Goal: Transaction & Acquisition: Obtain resource

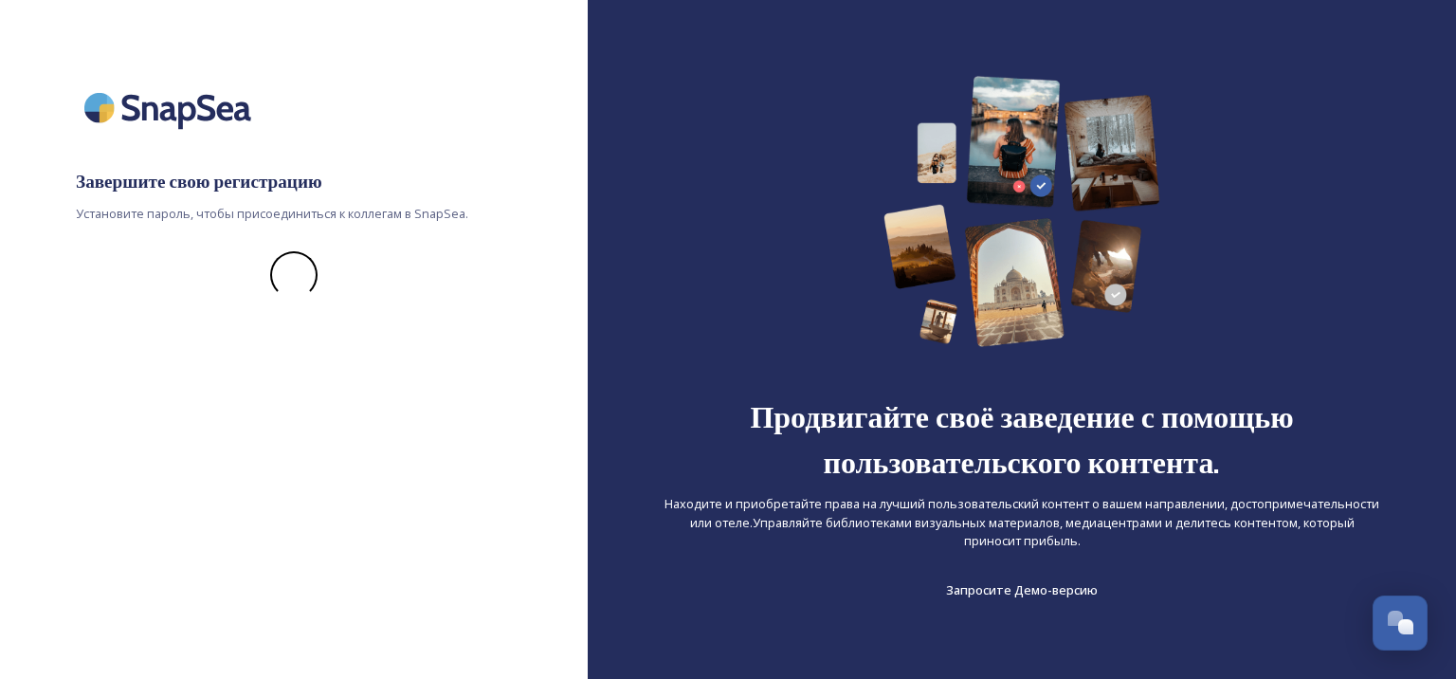
click at [320, 198] on div "Завершите свою регистрацию Установите пароль, чтобы присоединиться к коллегам в…" at bounding box center [294, 339] width 588 height 527
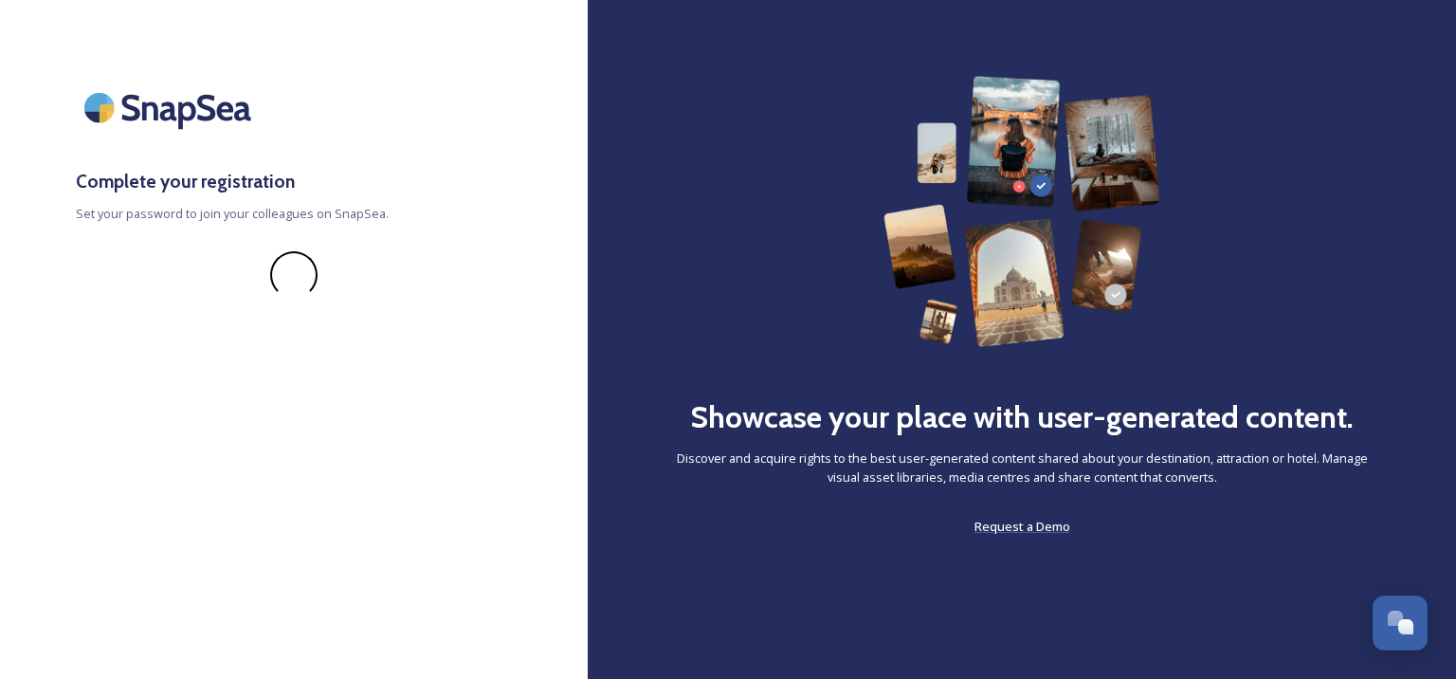
click at [1013, 530] on span "Request a Demo" at bounding box center [1023, 526] width 96 height 17
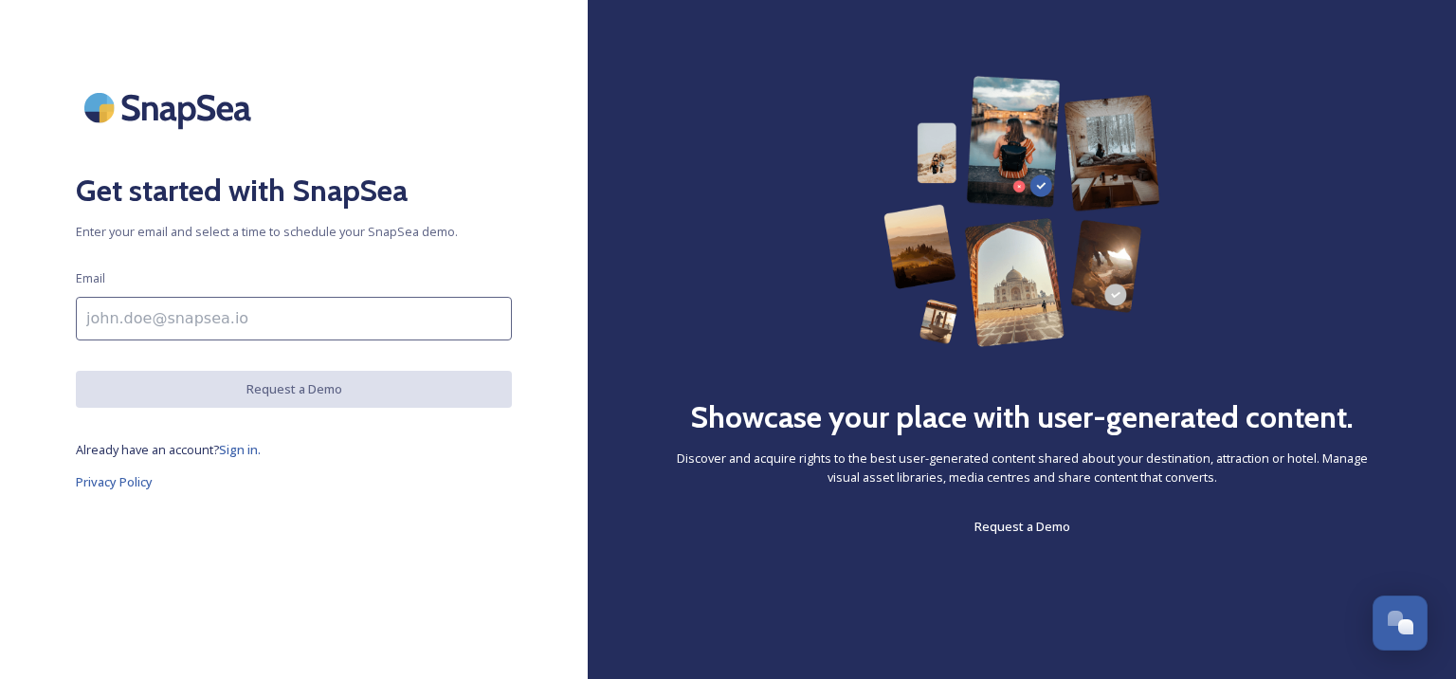
click at [184, 316] on input at bounding box center [294, 319] width 436 height 44
type input "nadezhda.bulanova@coral.ru"
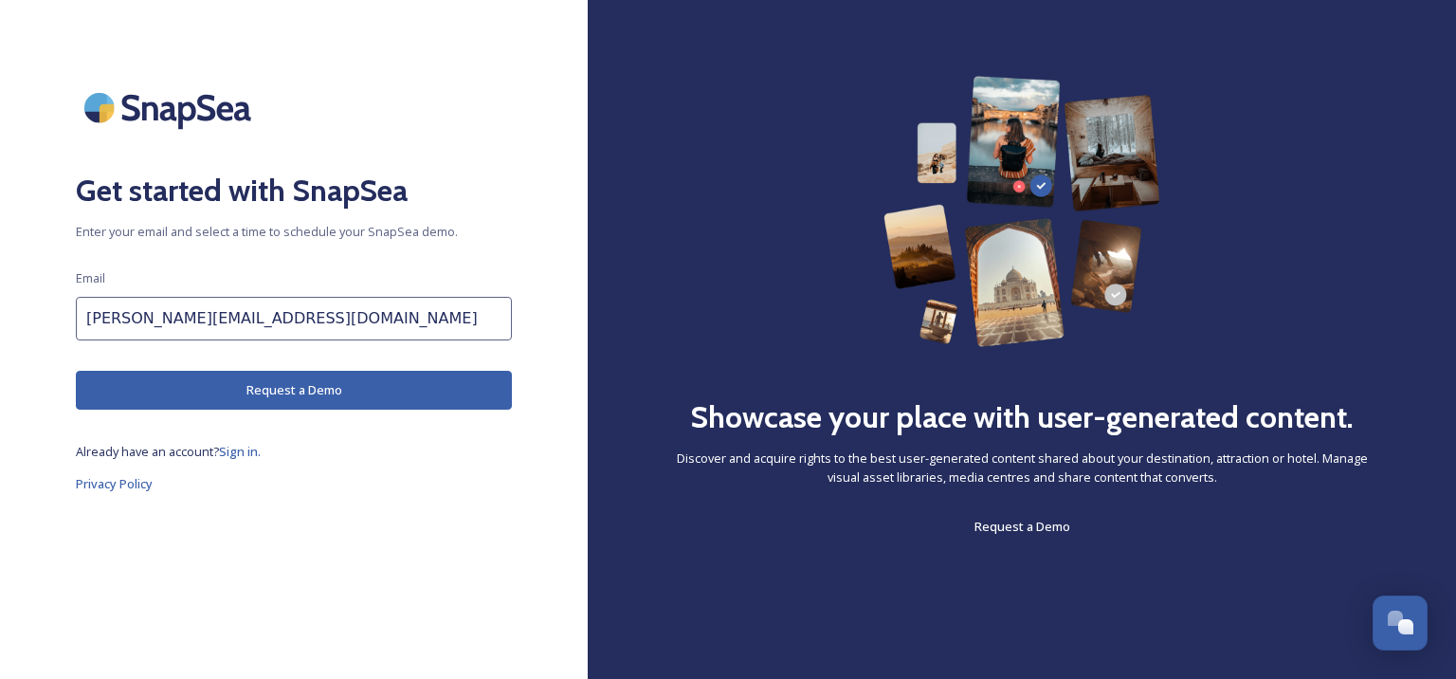
click at [207, 391] on button "Request a Demo" at bounding box center [294, 390] width 436 height 39
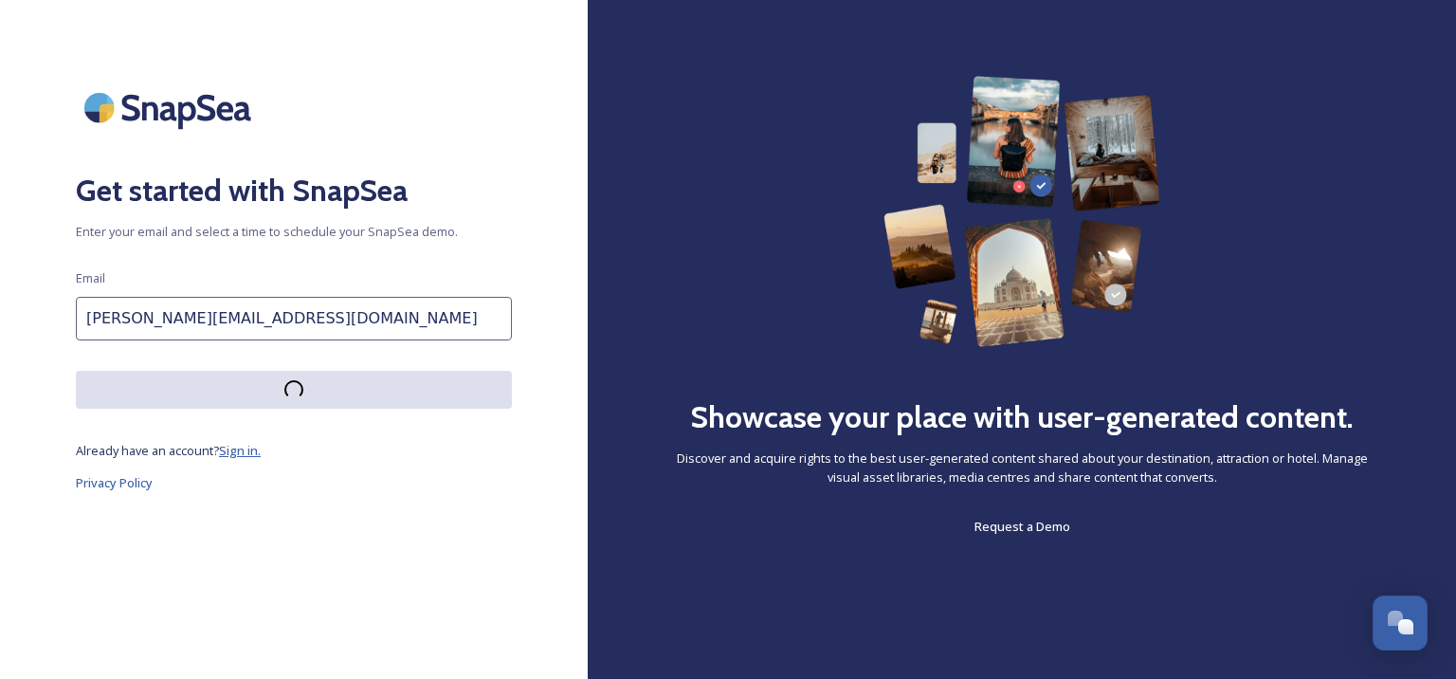
click at [232, 447] on span "Sign in." at bounding box center [240, 450] width 42 height 17
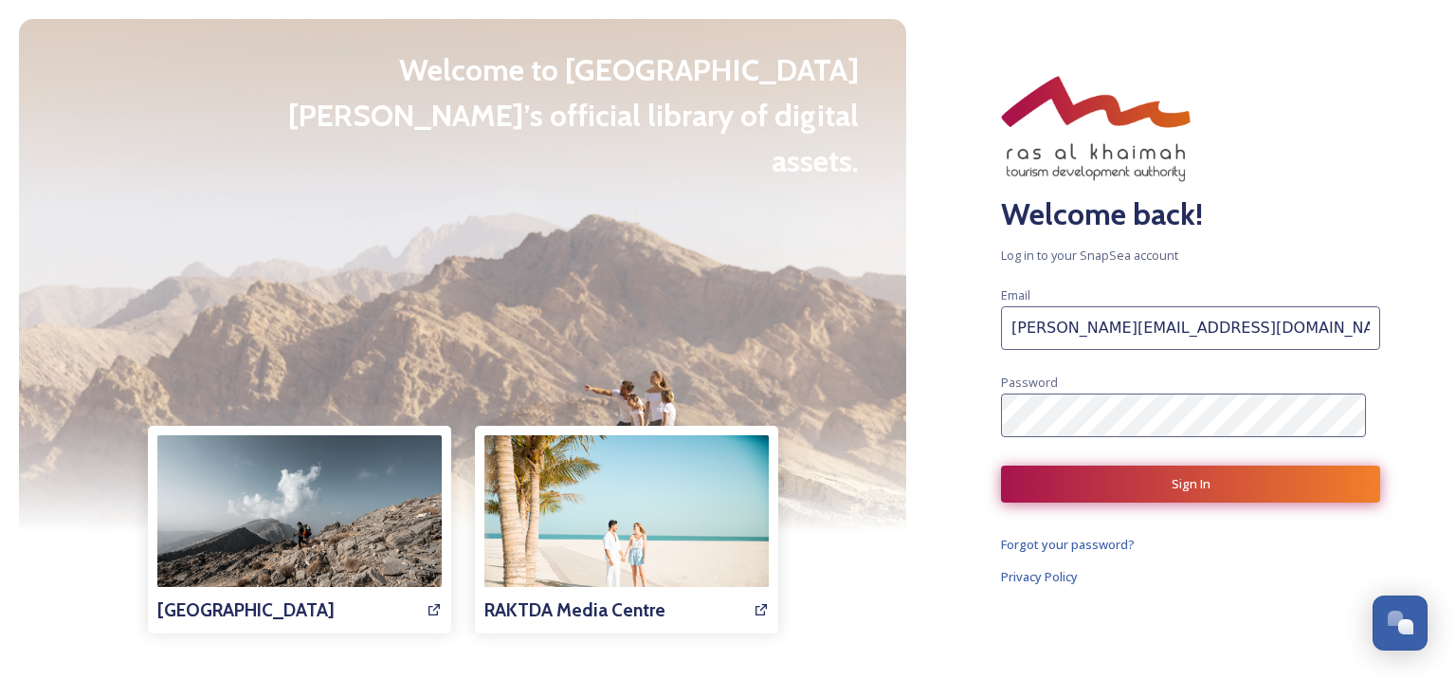
click at [1104, 475] on button "Sign In" at bounding box center [1190, 484] width 379 height 37
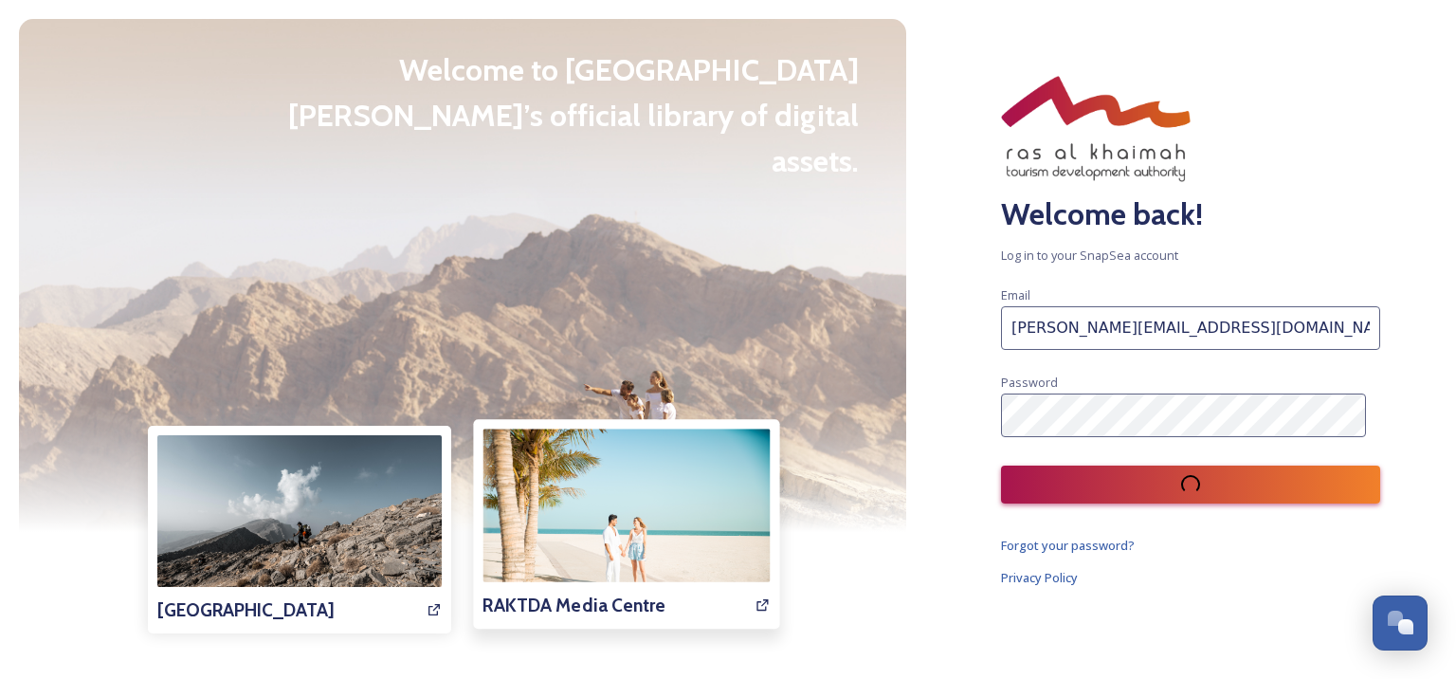
click at [603, 603] on h3 "RAKTDA Media Centre" at bounding box center [574, 605] width 183 height 27
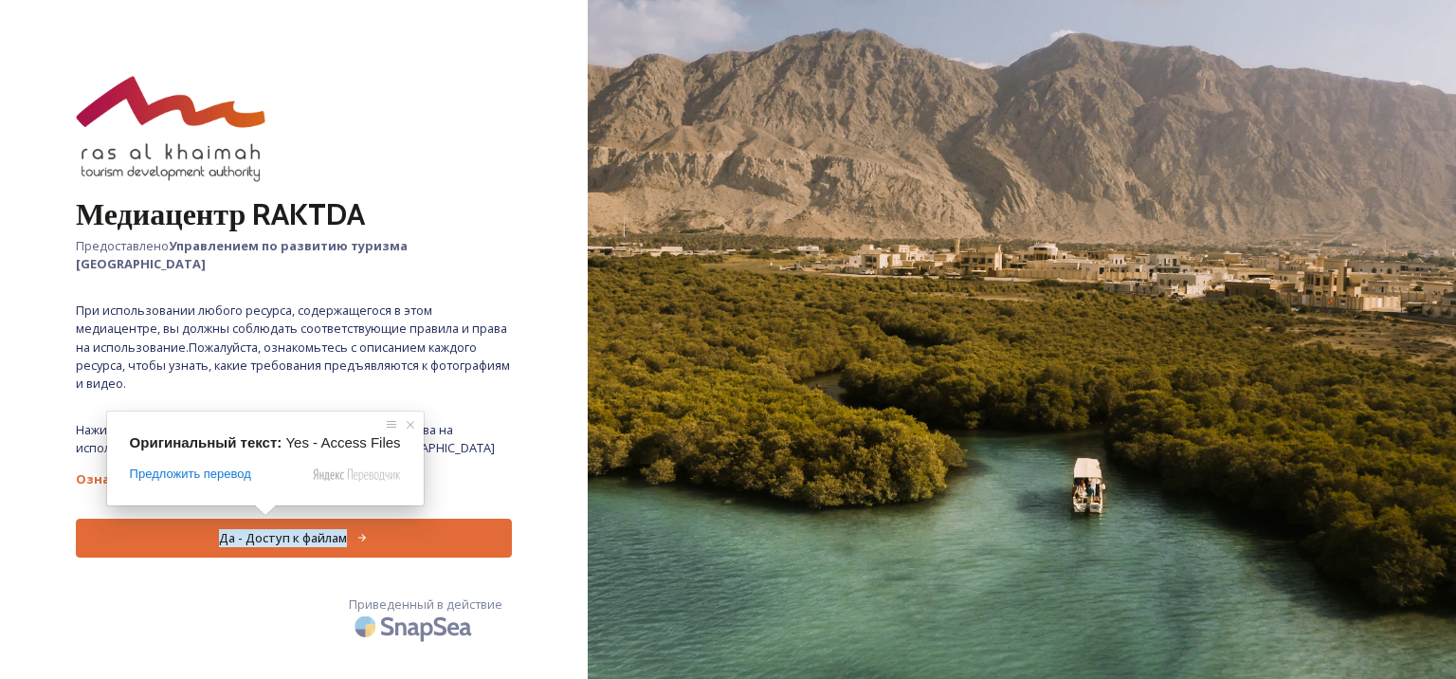
click at [318, 529] on ya-tr-span "Да - Доступ к файлам" at bounding box center [283, 538] width 128 height 18
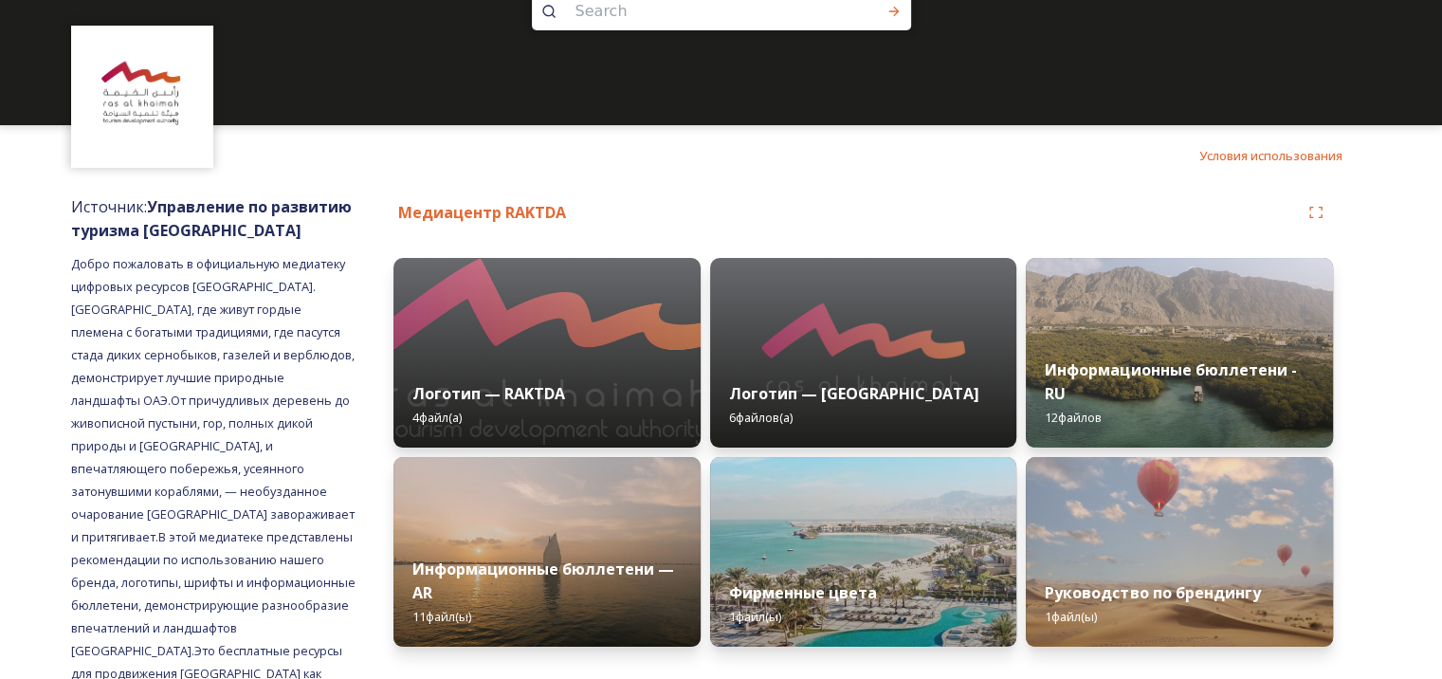
scroll to position [89, 0]
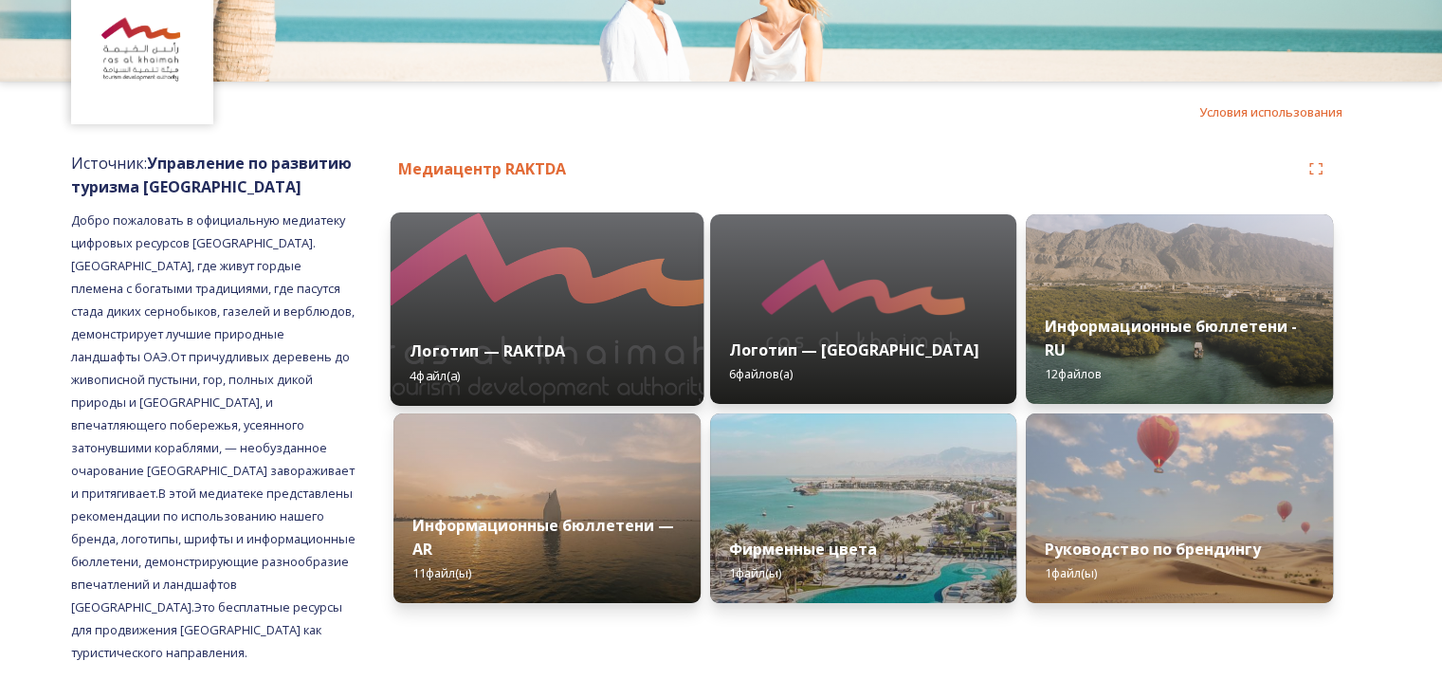
click at [546, 302] on img at bounding box center [547, 308] width 313 height 193
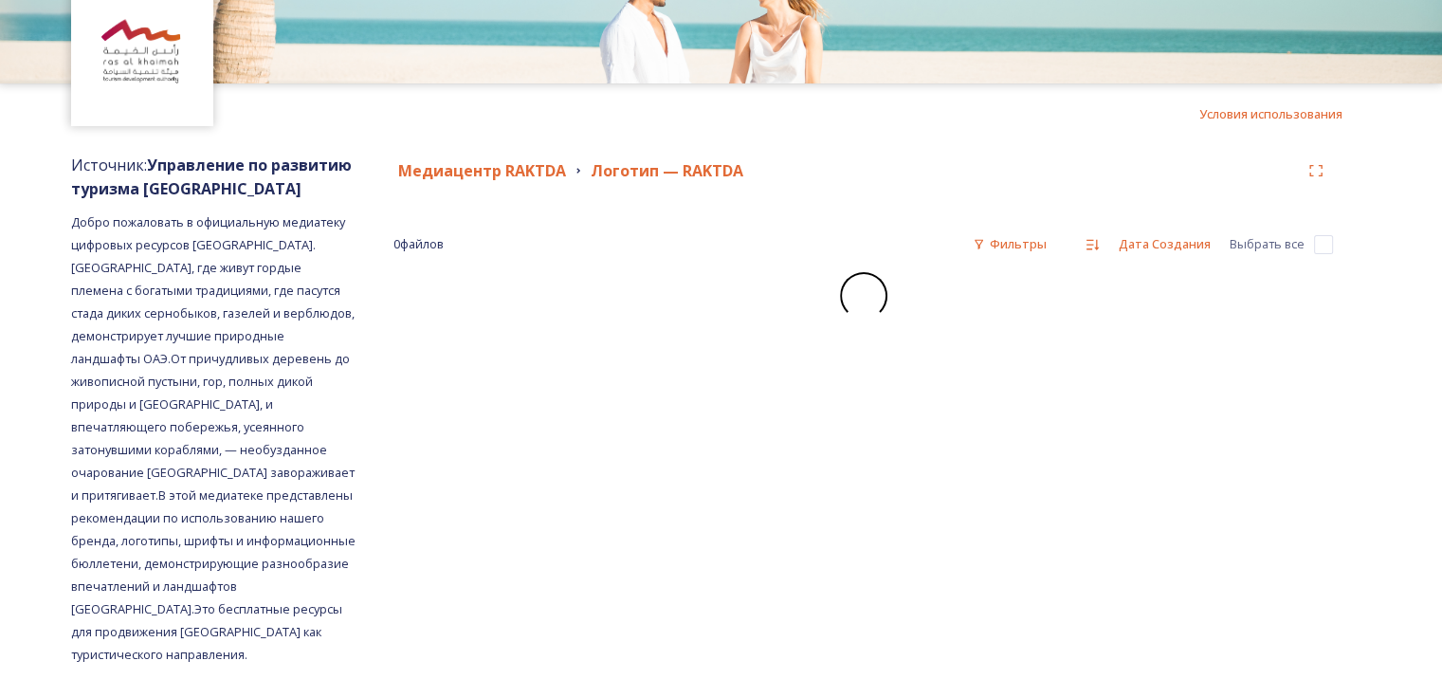
scroll to position [89, 0]
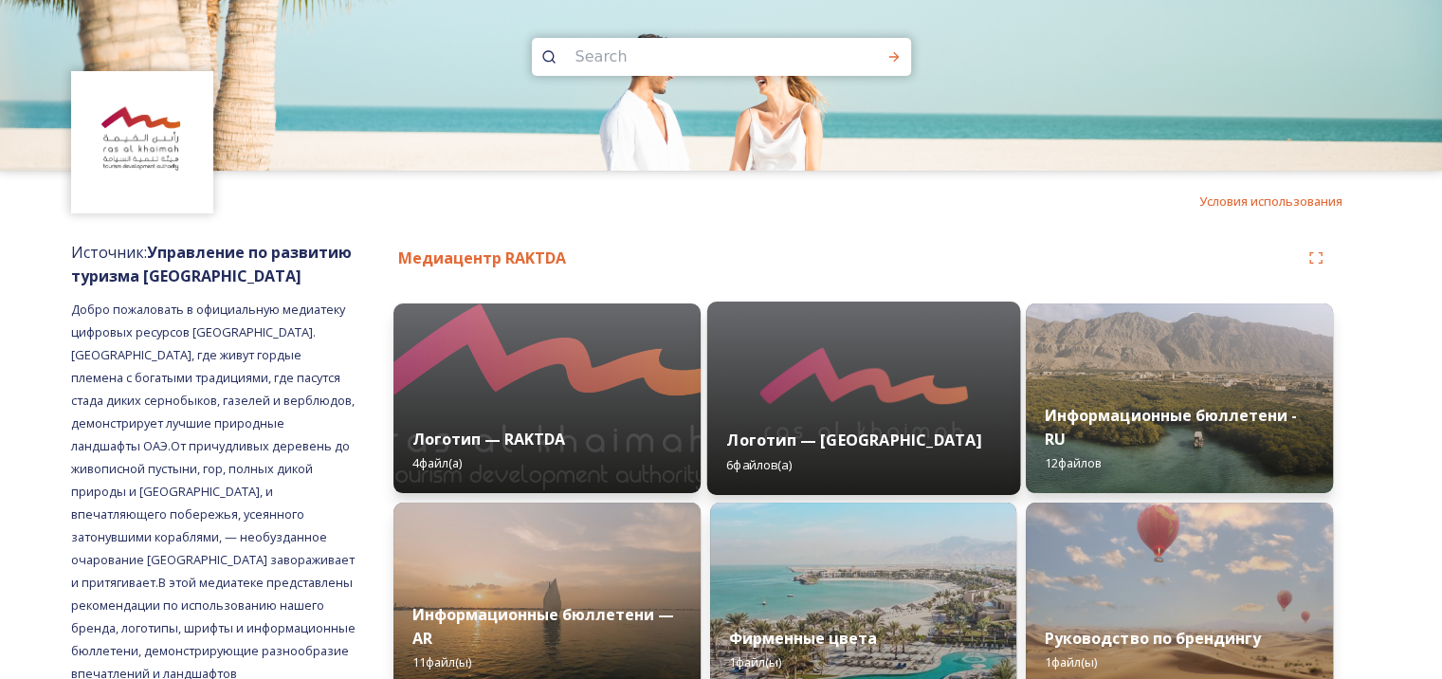
click at [826, 375] on img at bounding box center [862, 398] width 313 height 193
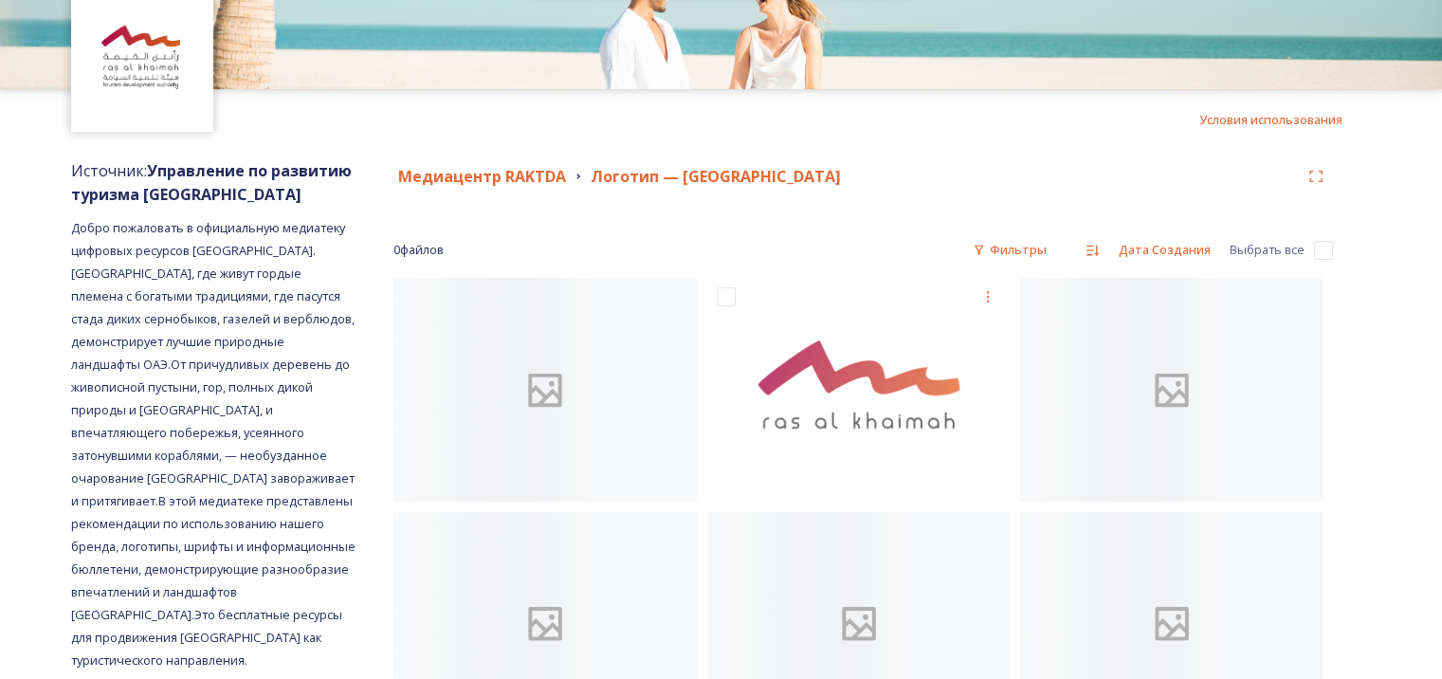
scroll to position [180, 0]
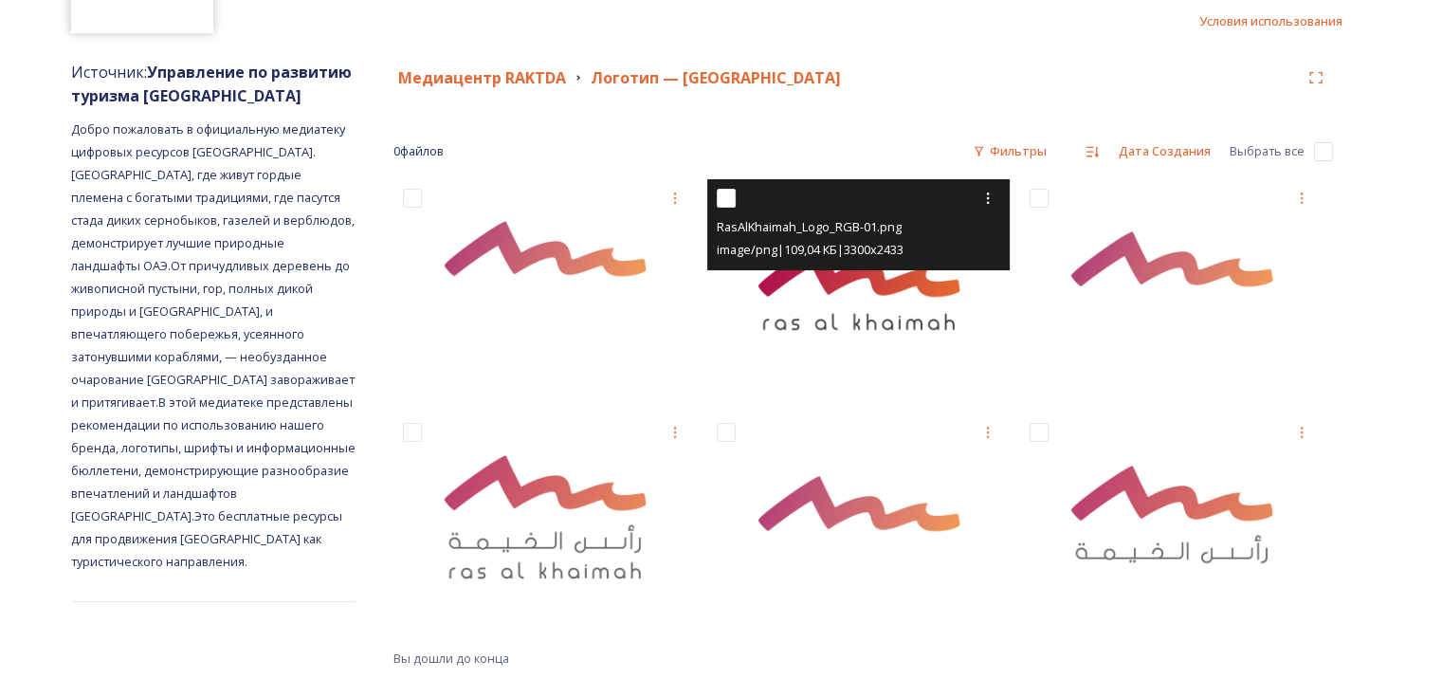
click at [923, 342] on img at bounding box center [858, 291] width 303 height 224
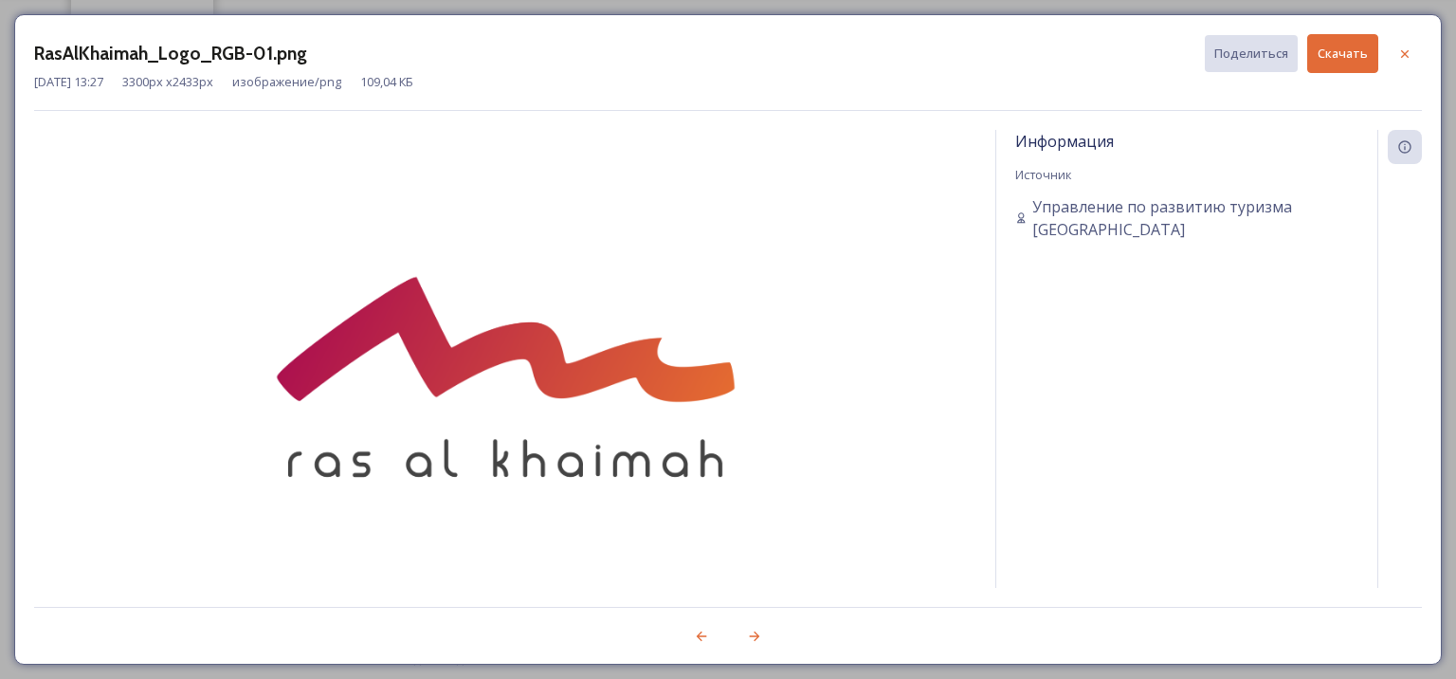
click at [1338, 62] on ya-tr-span "Скачать" at bounding box center [1343, 54] width 50 height 18
click at [1400, 62] on div at bounding box center [1405, 54] width 34 height 34
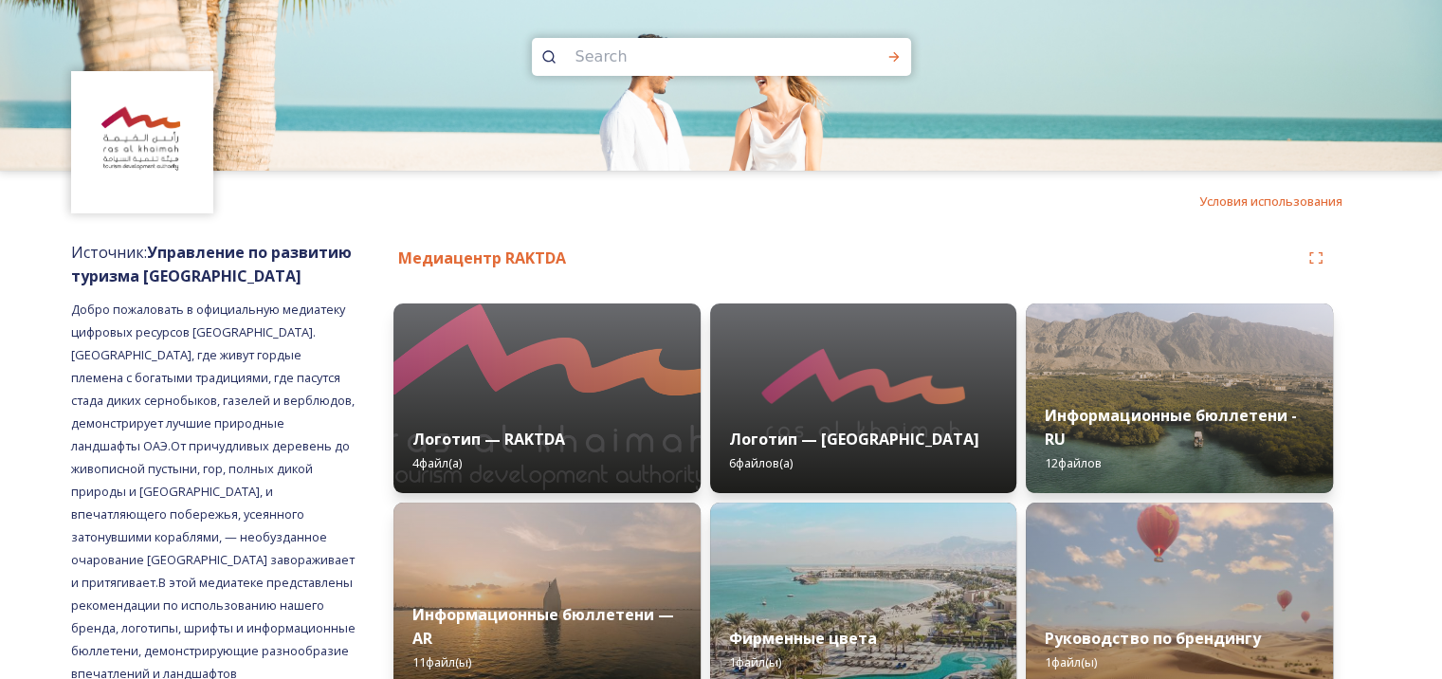
scroll to position [89, 0]
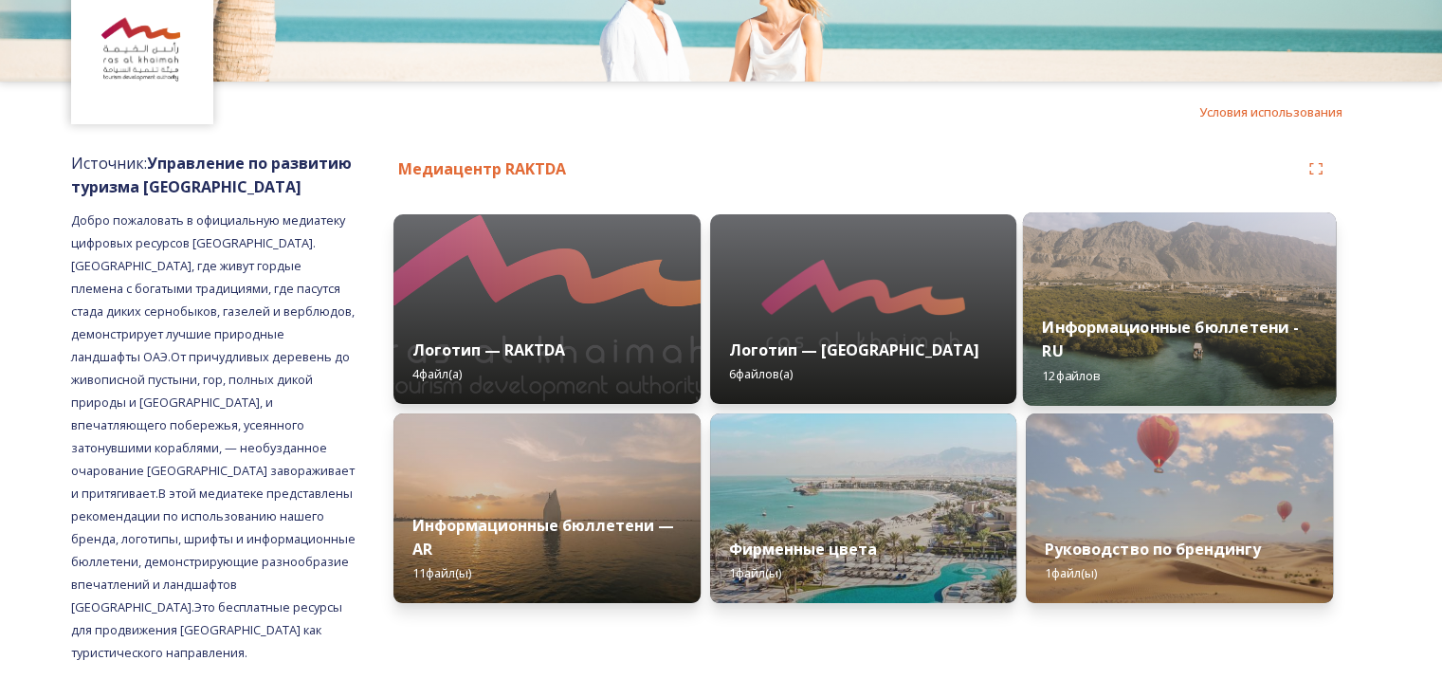
click at [1127, 330] on ya-tr-span "Информационные бюллетени - RU" at bounding box center [1171, 339] width 256 height 46
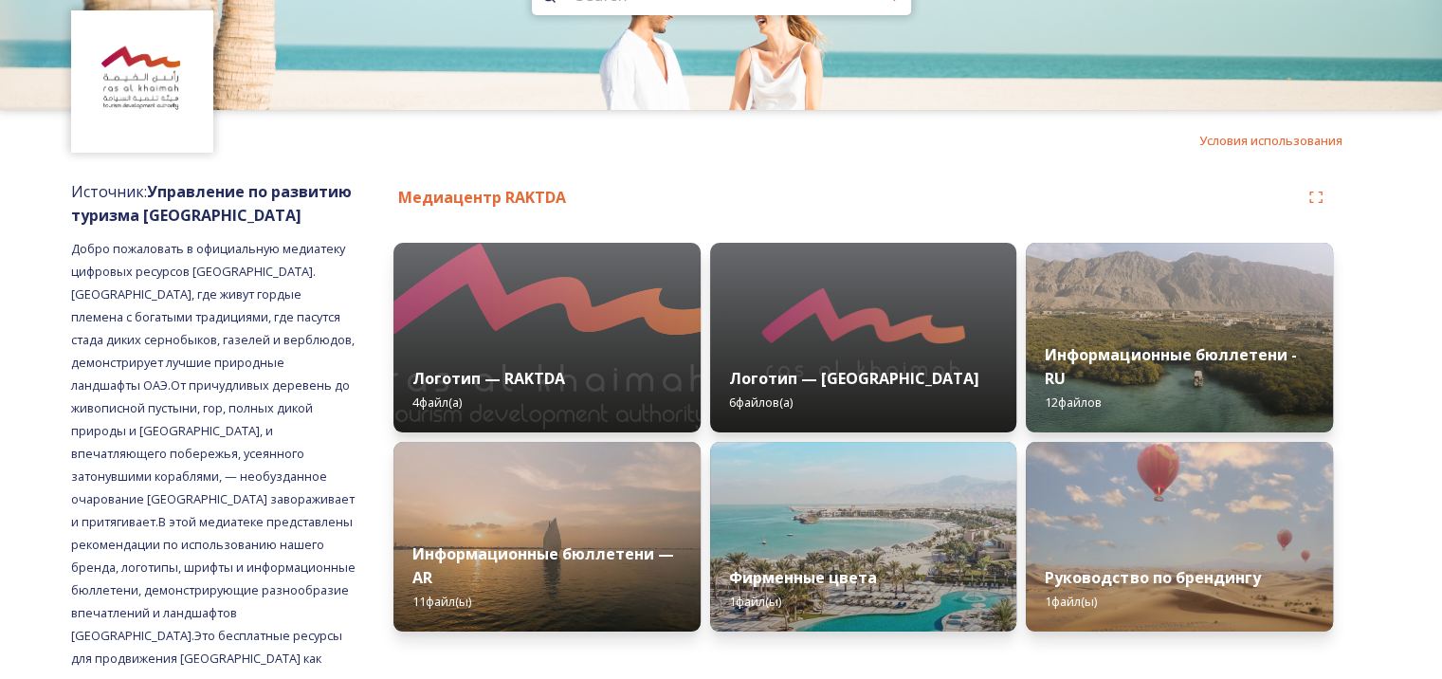
scroll to position [89, 0]
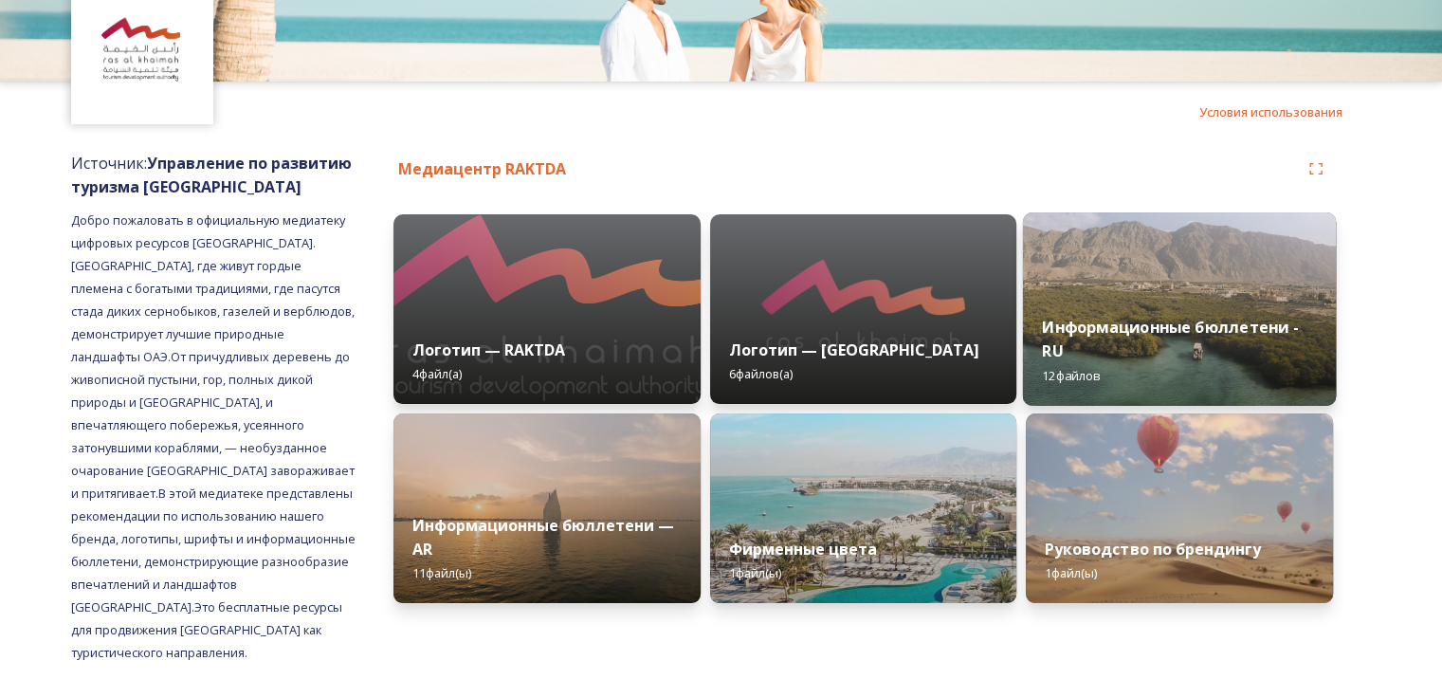
click at [1221, 290] on img at bounding box center [1179, 308] width 313 height 193
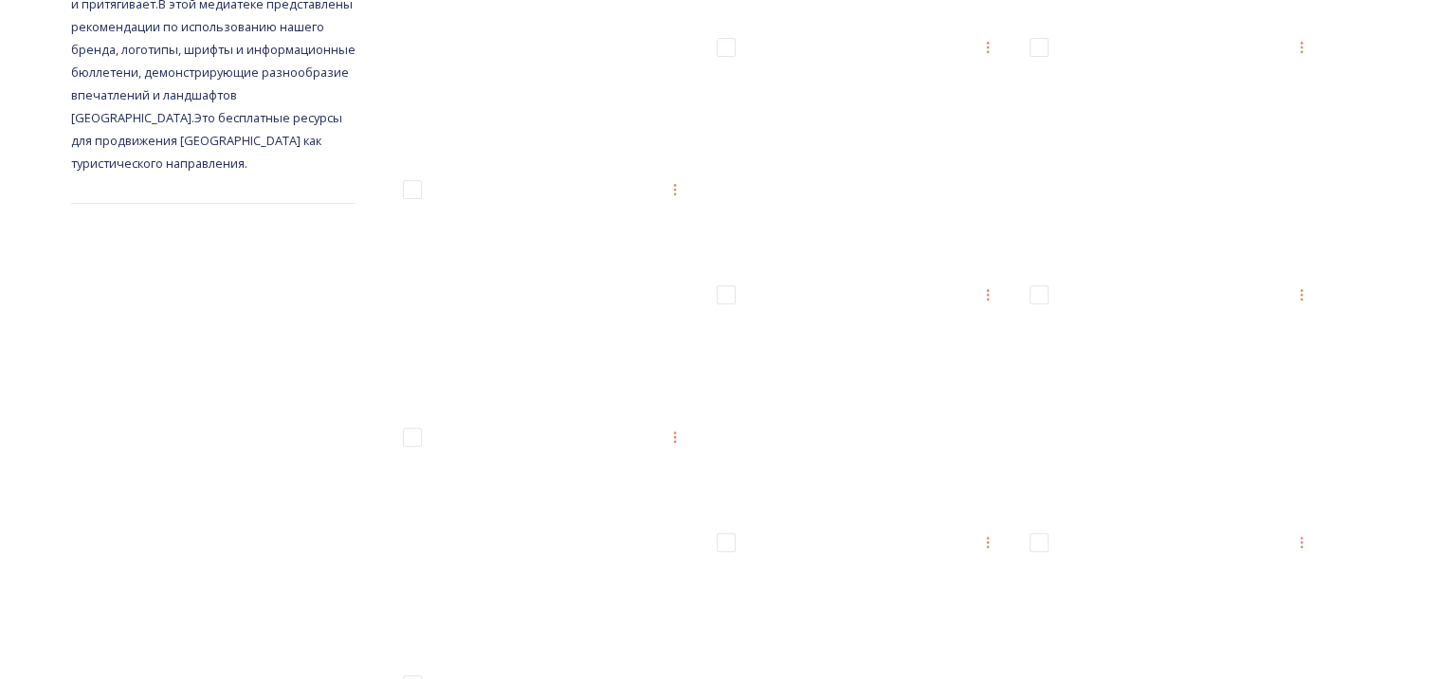
scroll to position [275, 0]
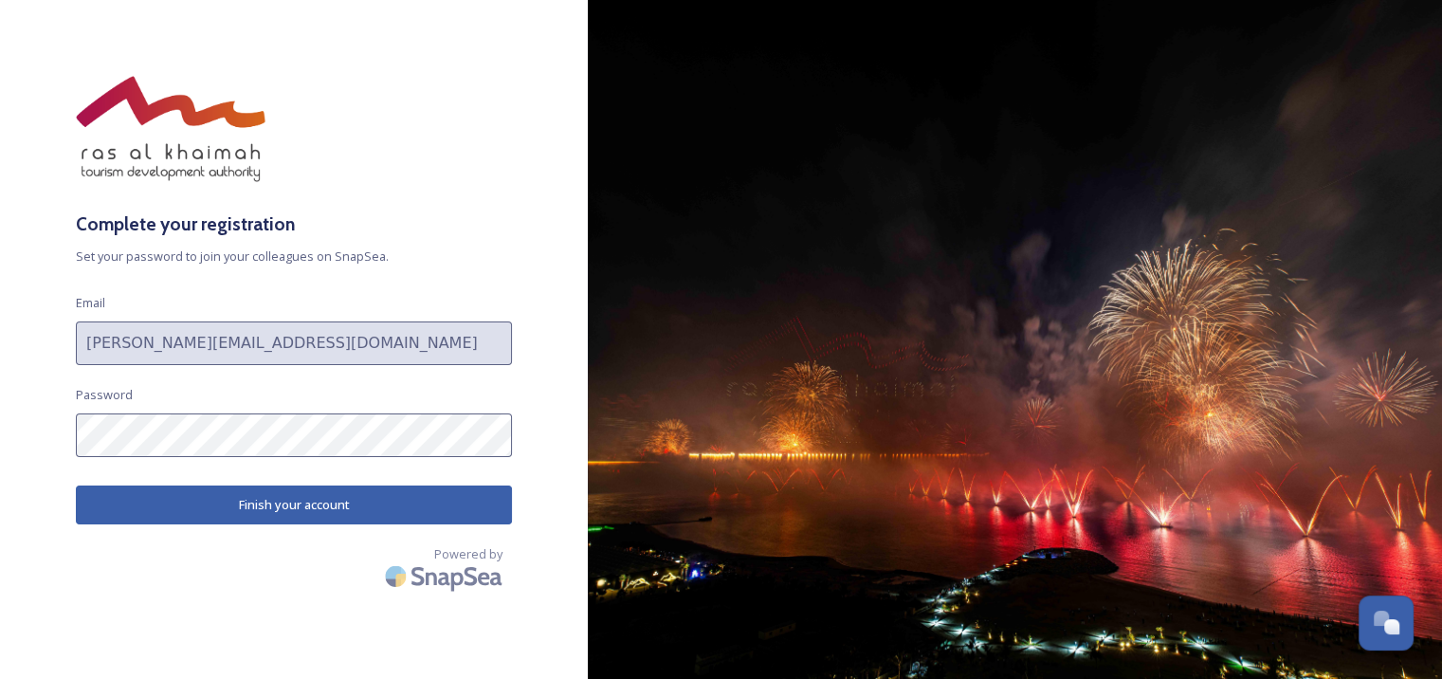
click at [434, 496] on button "Finish your account" at bounding box center [294, 504] width 436 height 39
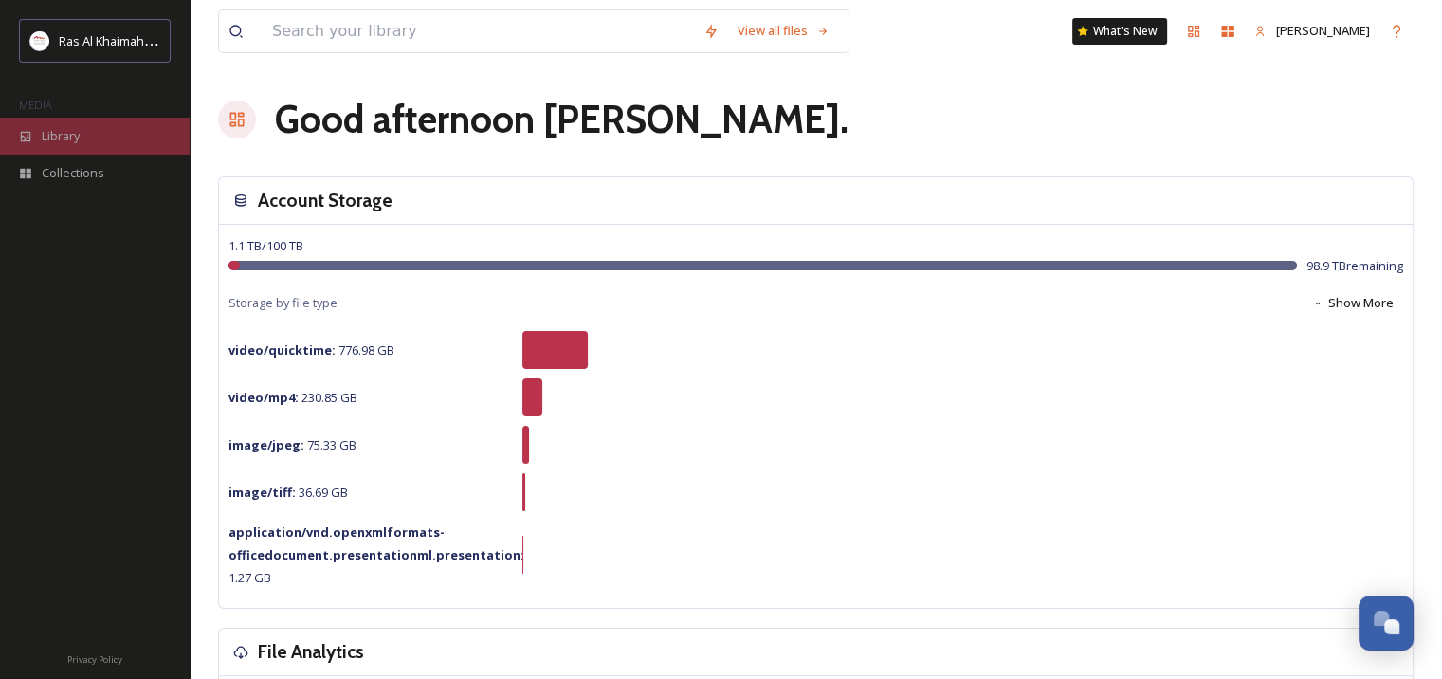
click at [64, 127] on span "Library" at bounding box center [61, 136] width 38 height 18
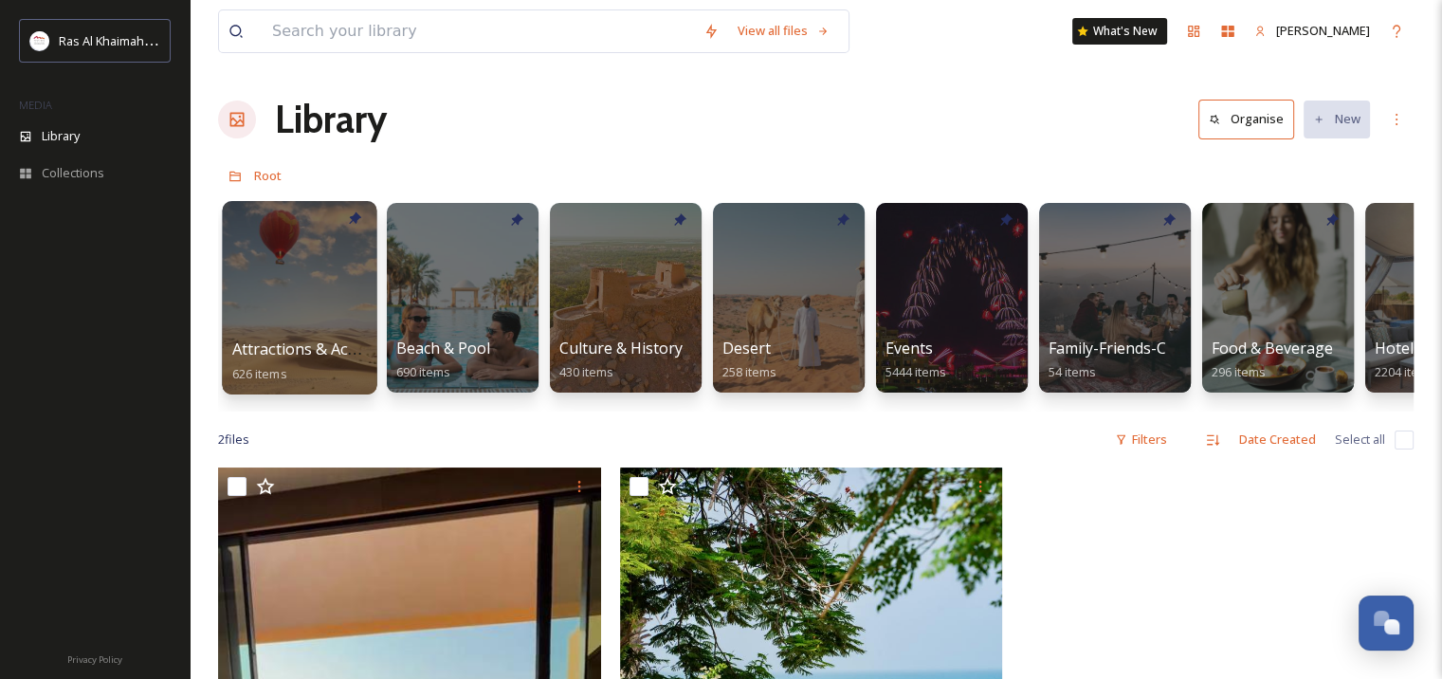
click at [310, 335] on div at bounding box center [299, 297] width 155 height 193
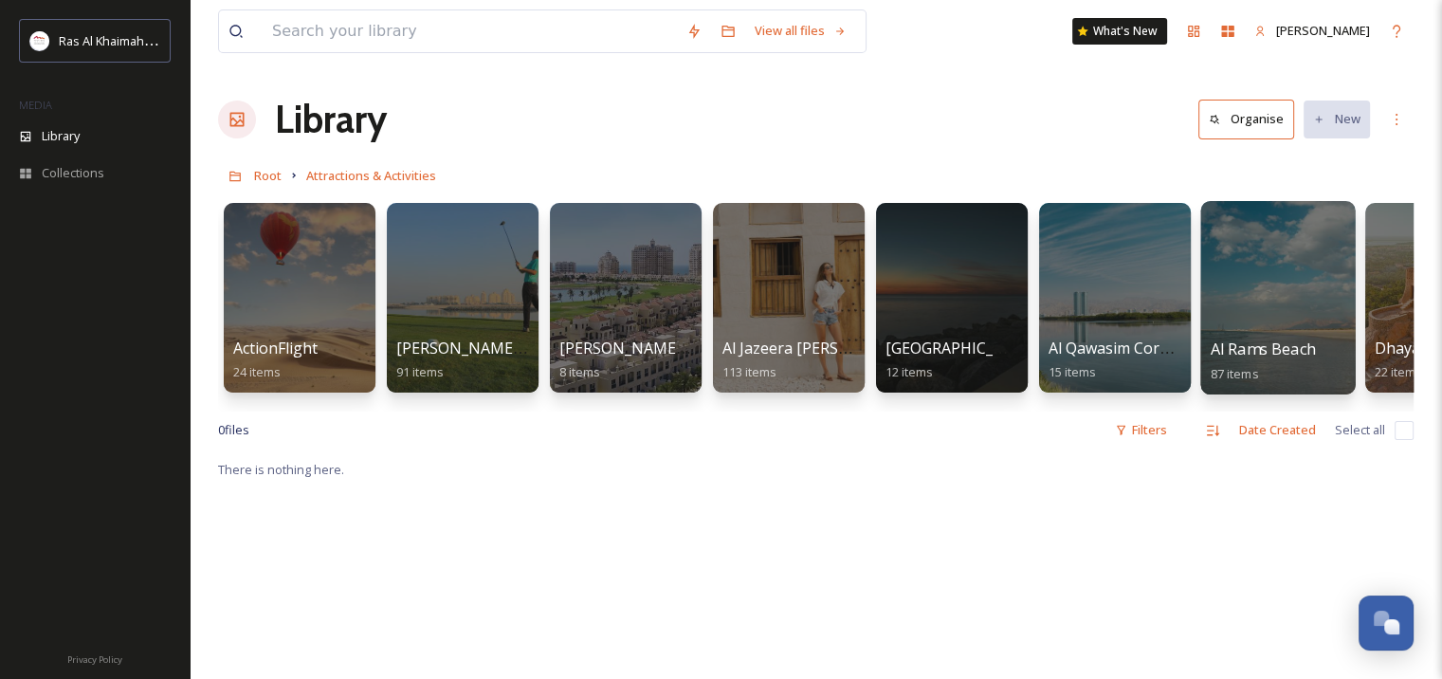
click at [1275, 320] on div at bounding box center [1277, 297] width 155 height 193
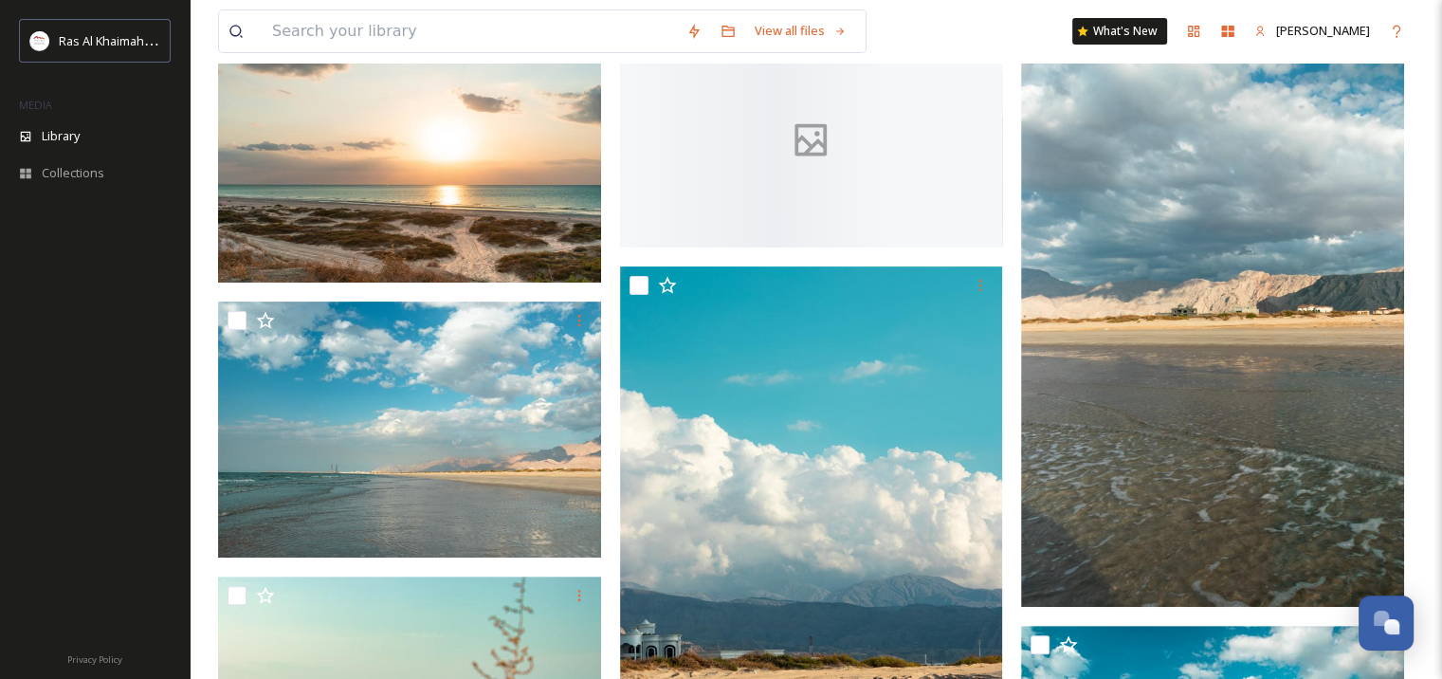
scroll to position [474, 0]
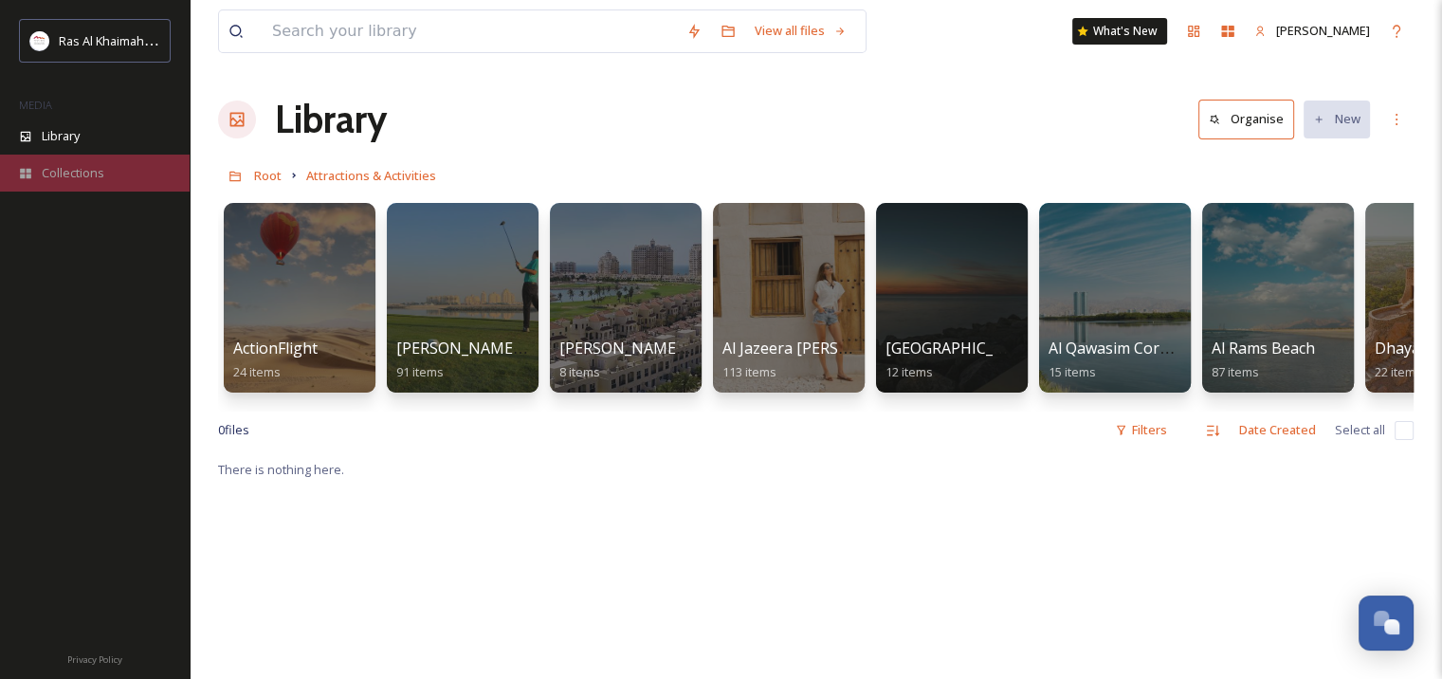
click at [103, 168] on div "Collections" at bounding box center [95, 173] width 190 height 37
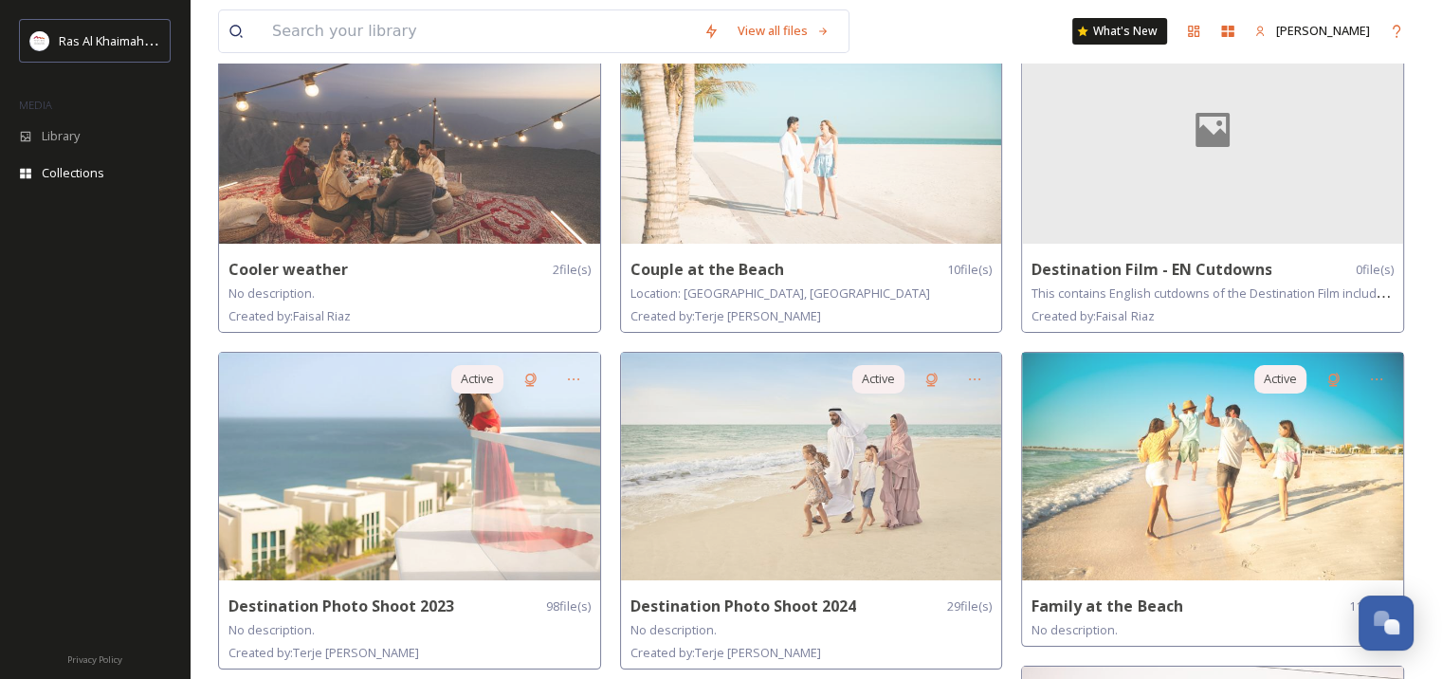
scroll to position [284, 0]
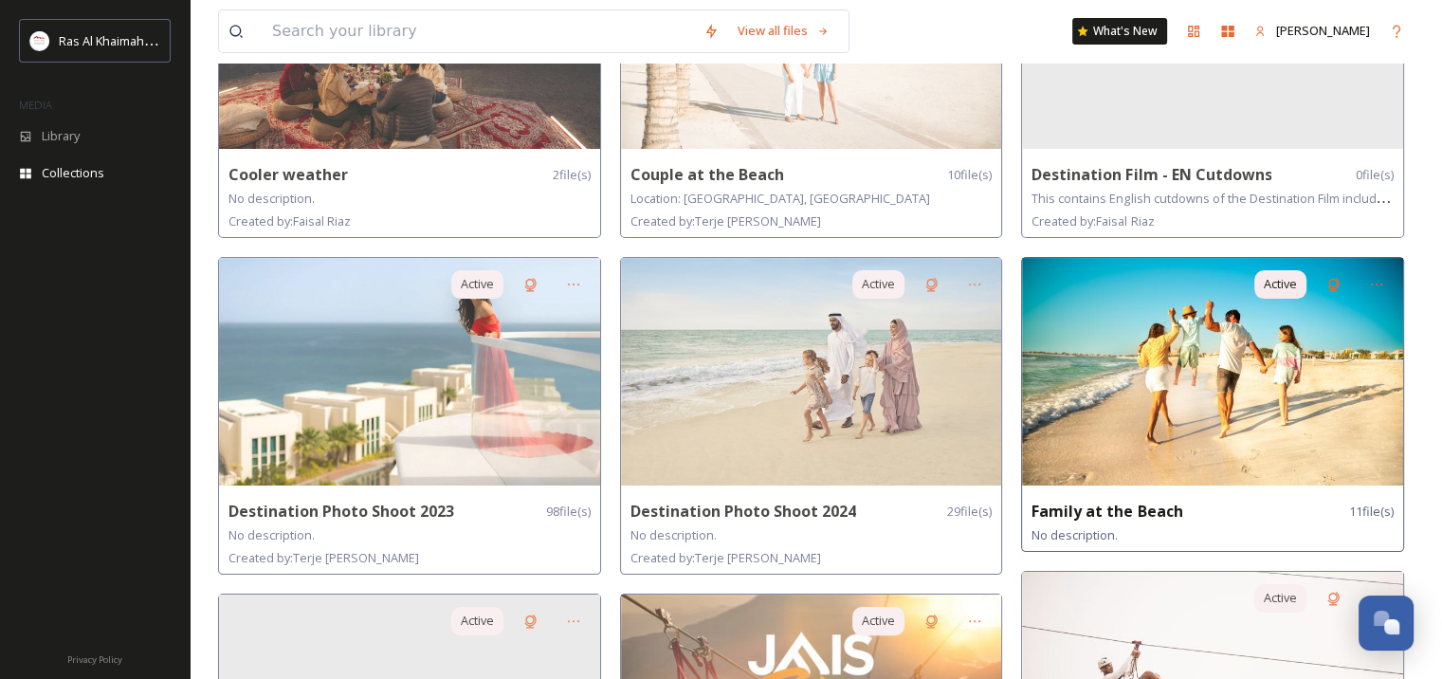
click at [1053, 511] on strong "Family at the Beach" at bounding box center [1107, 511] width 151 height 21
click at [1224, 347] on img at bounding box center [1212, 372] width 381 height 228
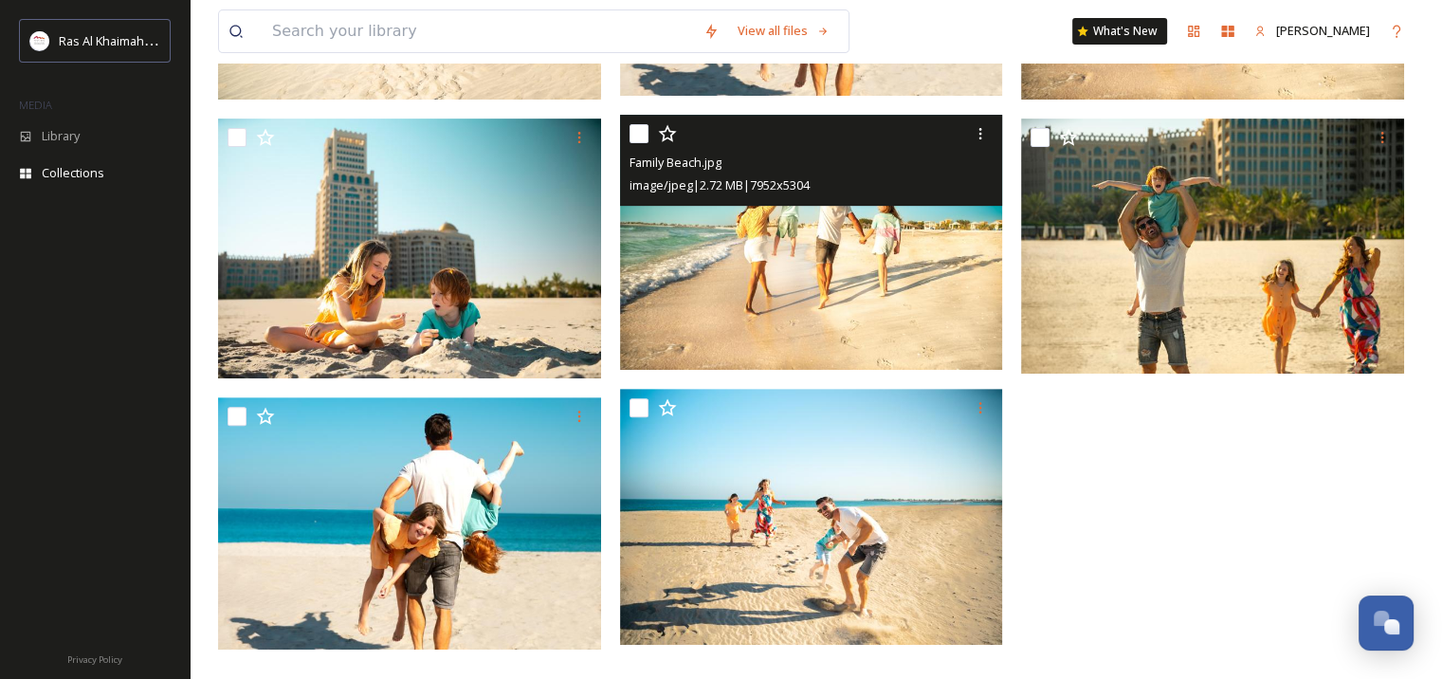
scroll to position [641, 0]
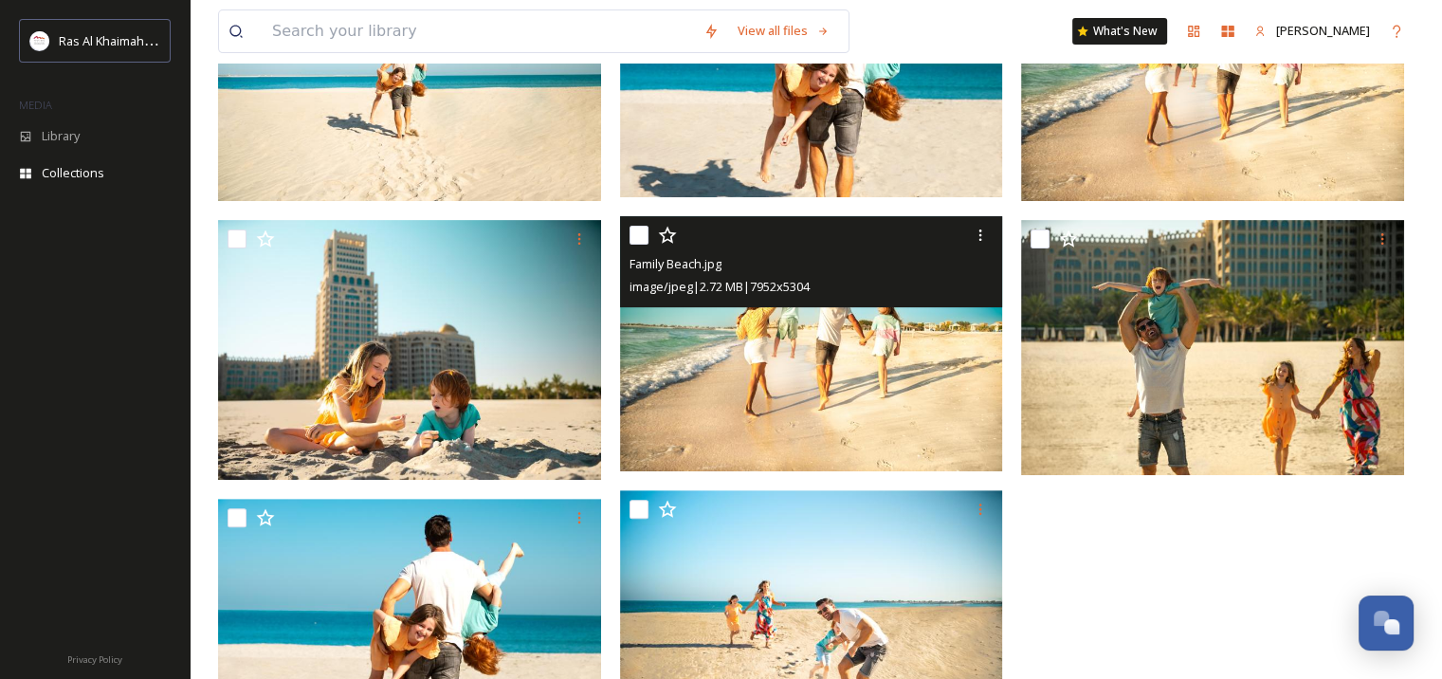
click at [639, 243] on input "checkbox" at bounding box center [639, 235] width 19 height 19
checkbox input "true"
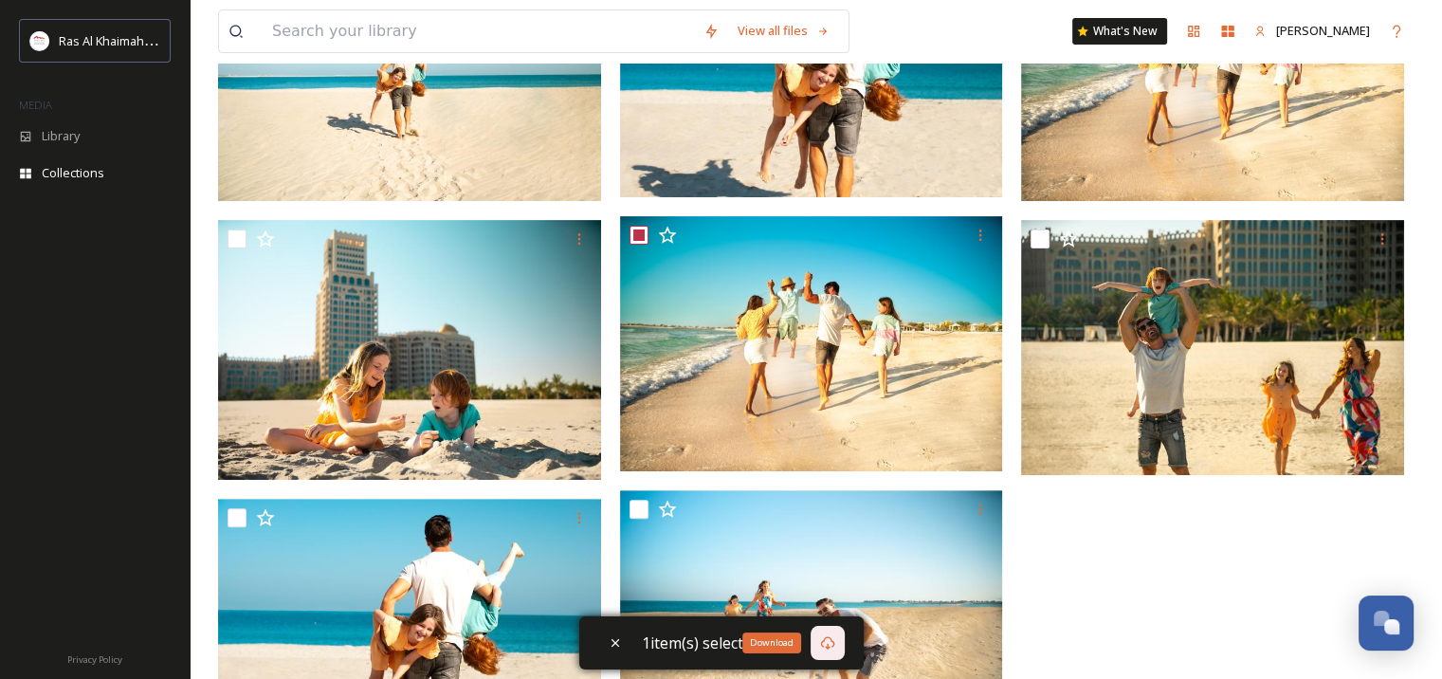
click at [834, 649] on div "Download" at bounding box center [828, 643] width 34 height 34
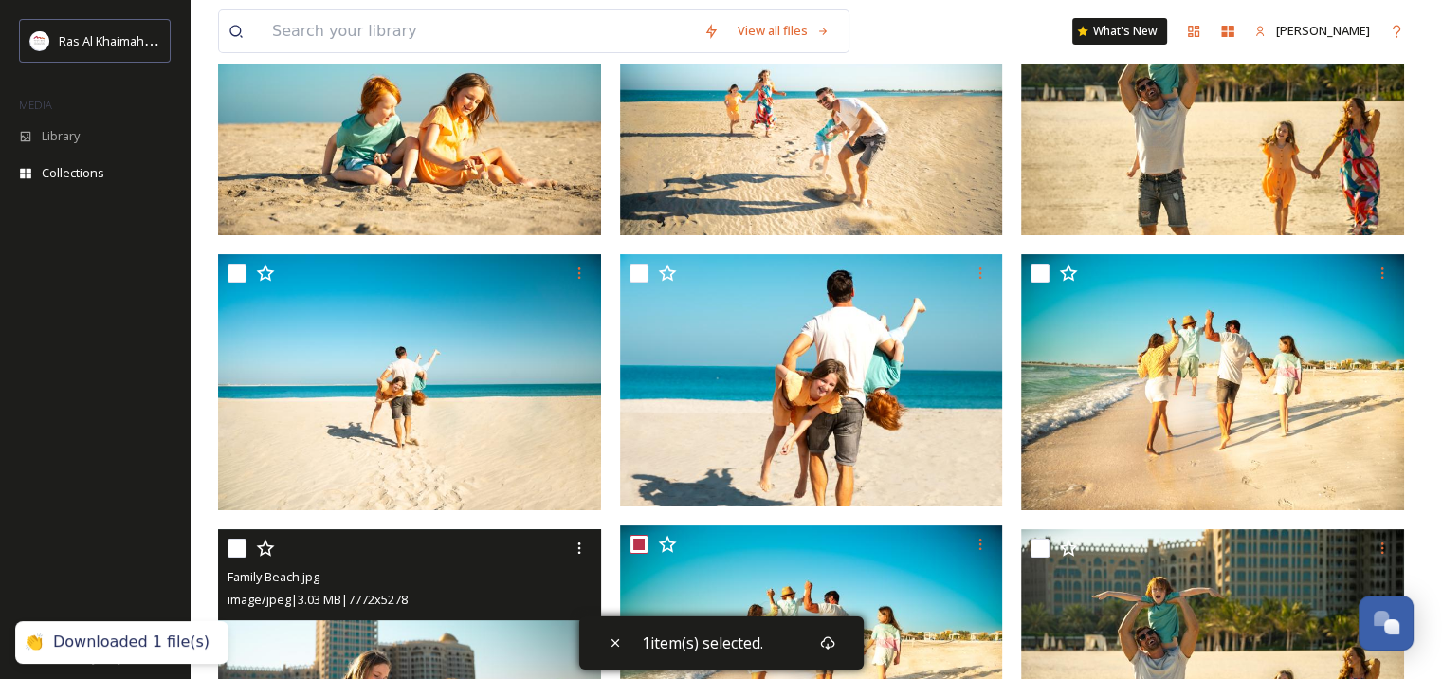
scroll to position [0, 0]
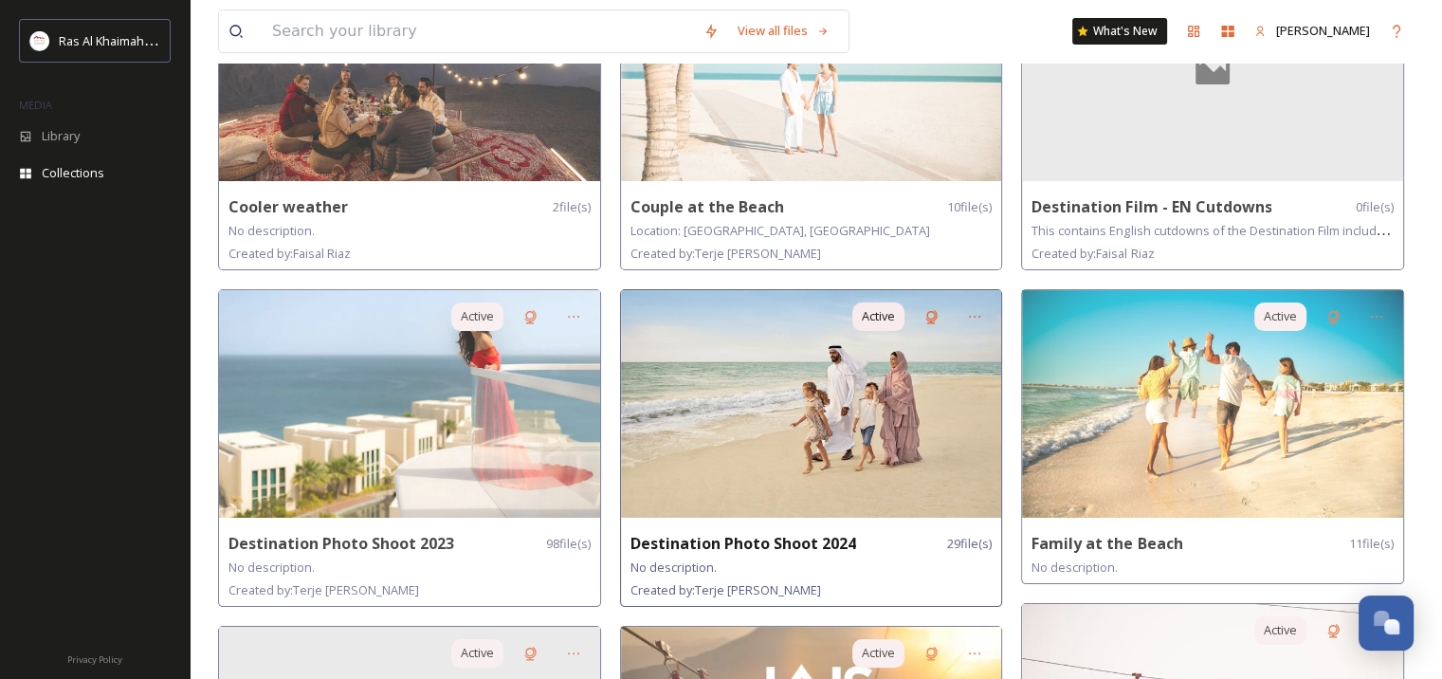
scroll to position [81, 0]
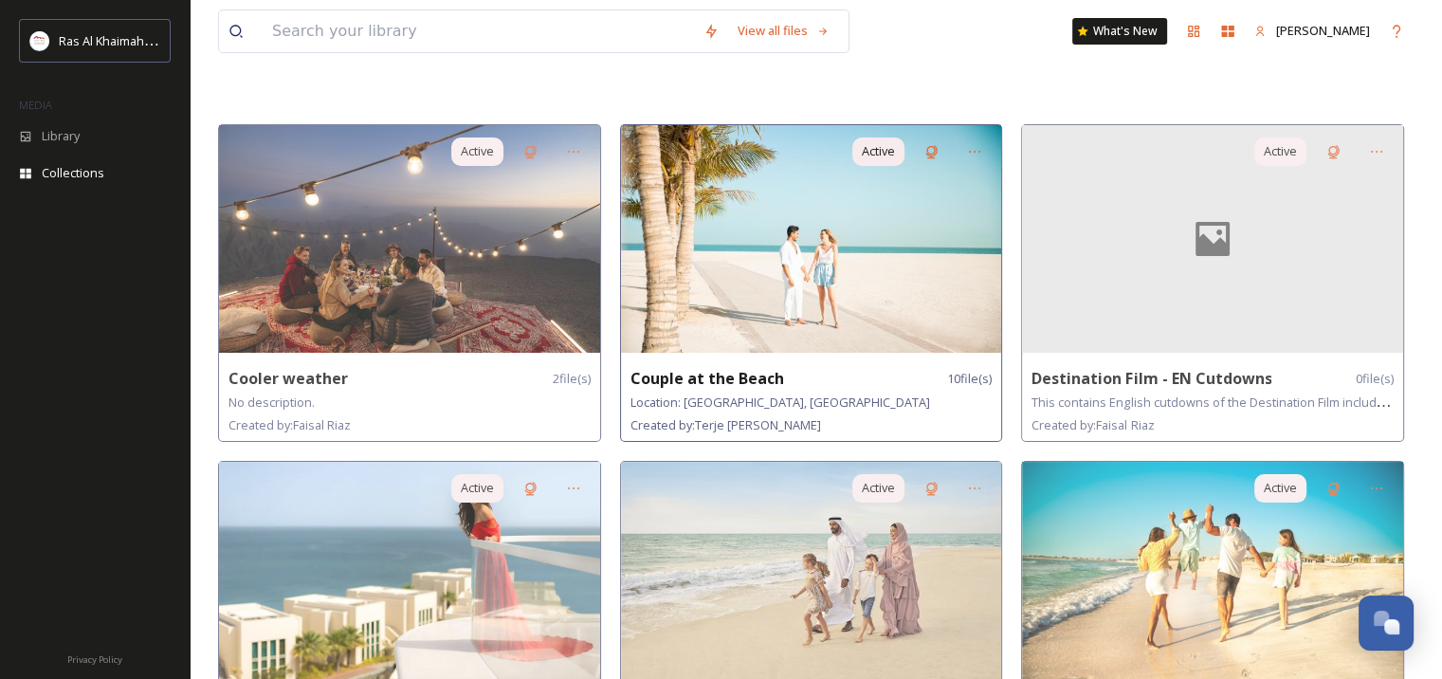
click at [708, 387] on strong "Couple at the Beach" at bounding box center [708, 378] width 154 height 21
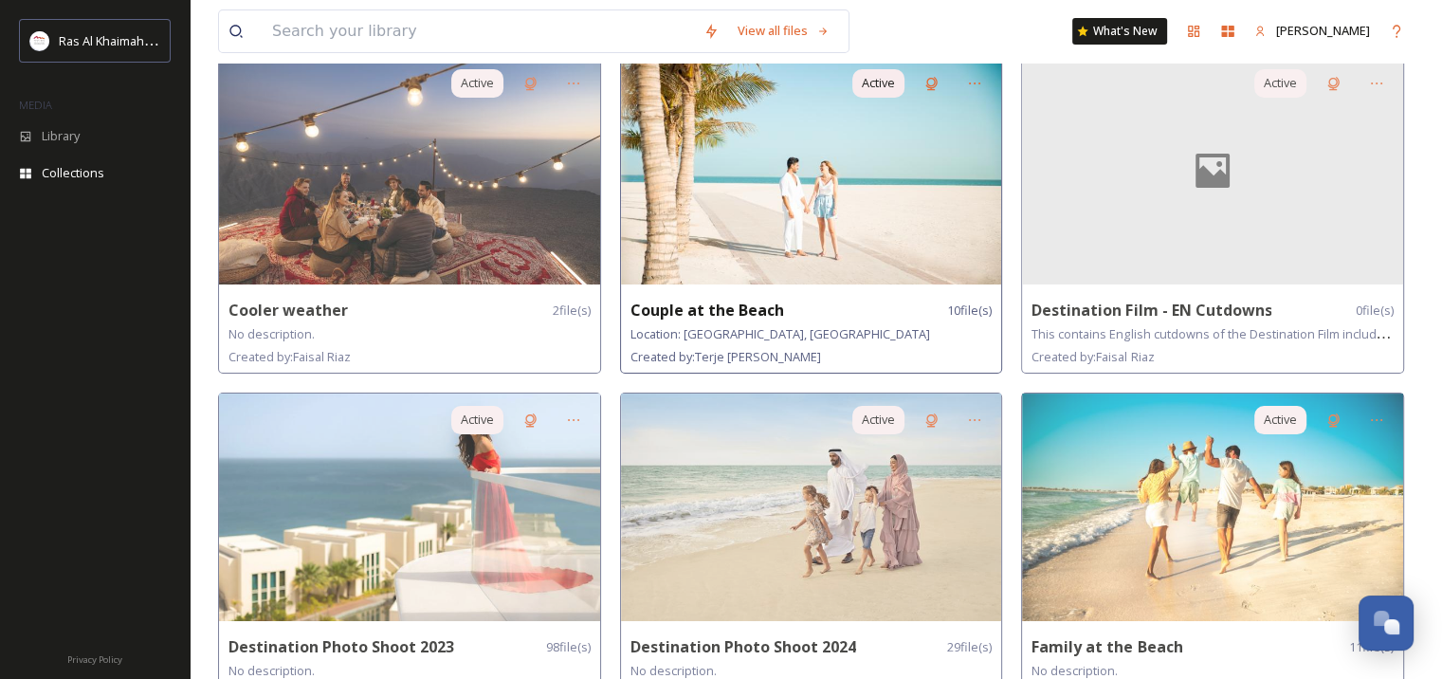
scroll to position [0, 0]
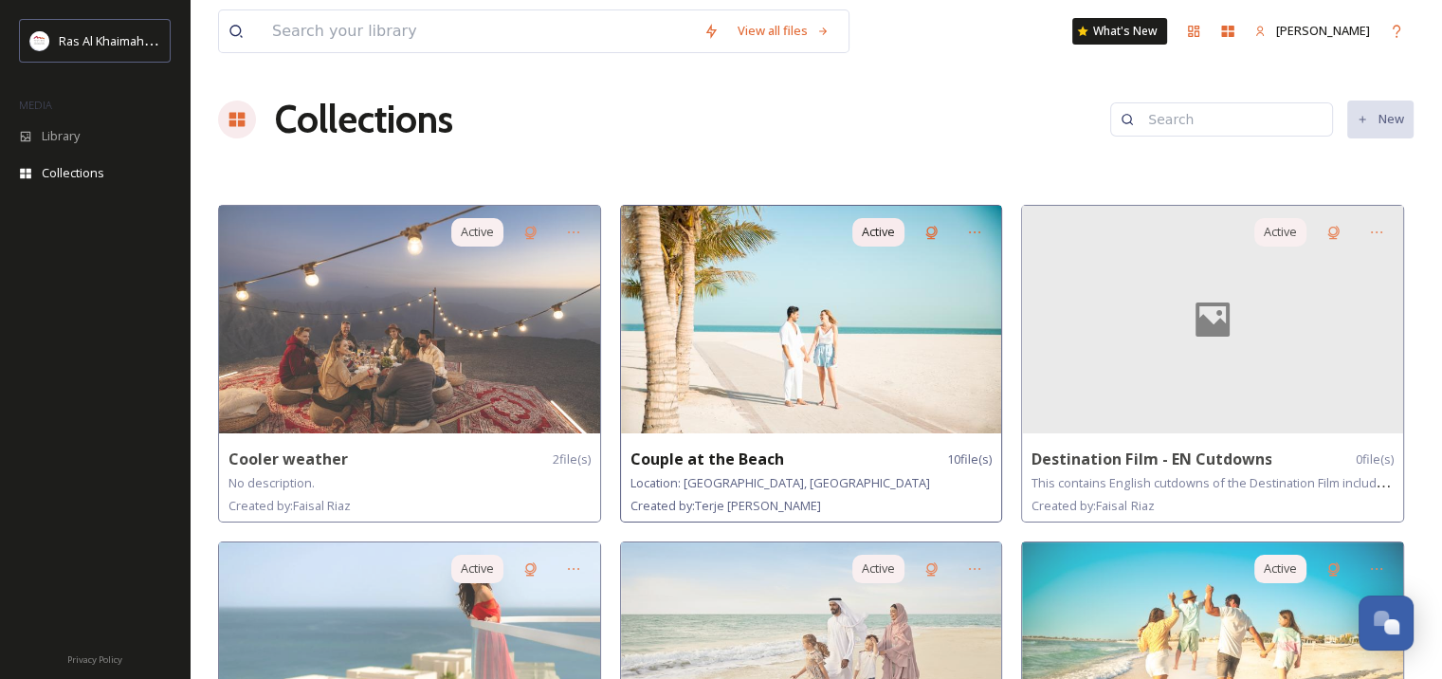
click at [733, 472] on div "Location: Waldorf Astoria, Ras Al Khaimah" at bounding box center [812, 482] width 362 height 23
click at [749, 451] on strong "Couple at the Beach" at bounding box center [708, 458] width 154 height 21
click at [831, 258] on img at bounding box center [811, 320] width 381 height 228
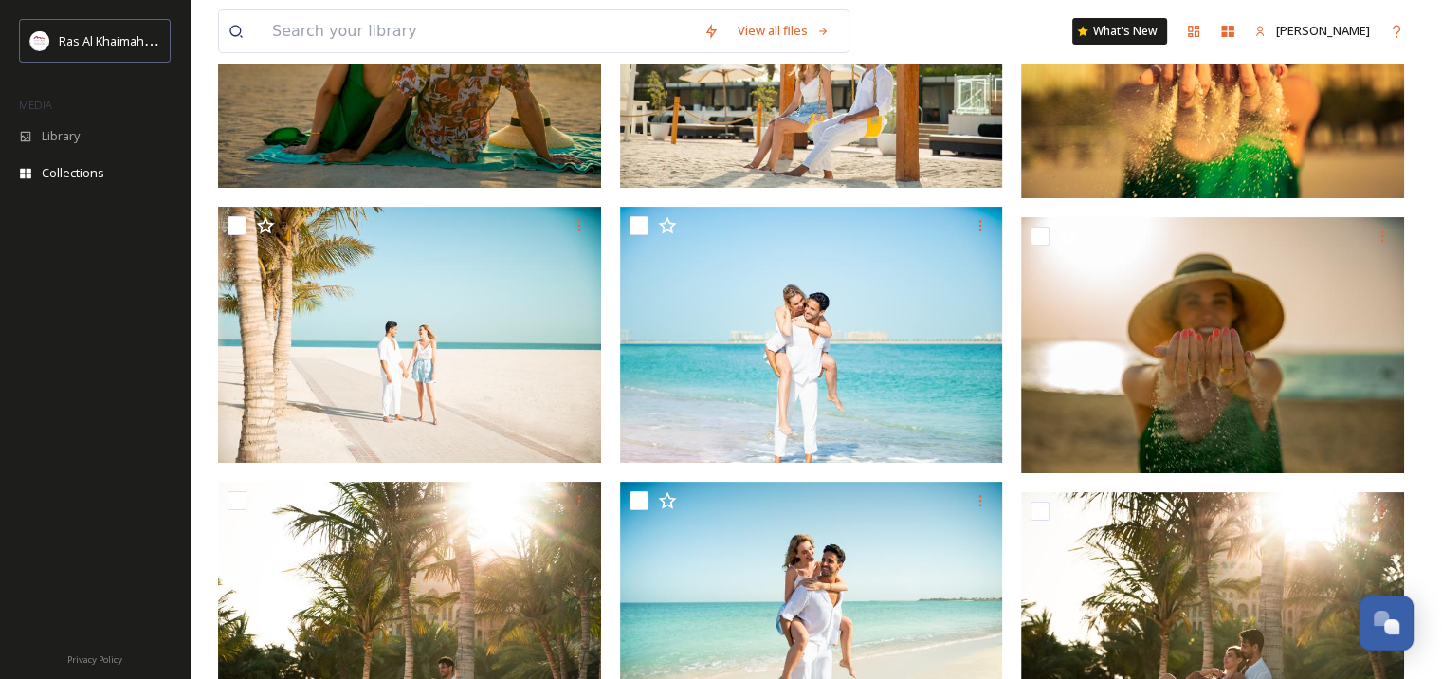
scroll to position [759, 0]
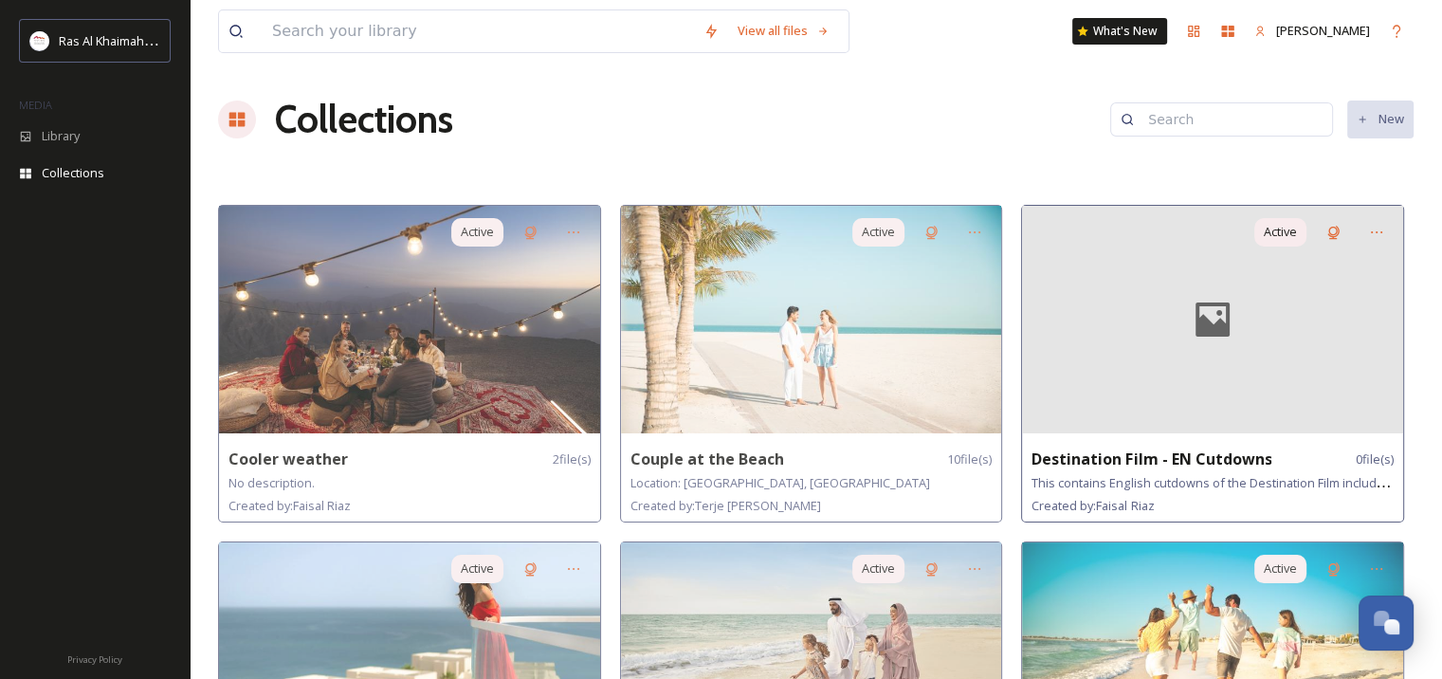
scroll to position [190, 0]
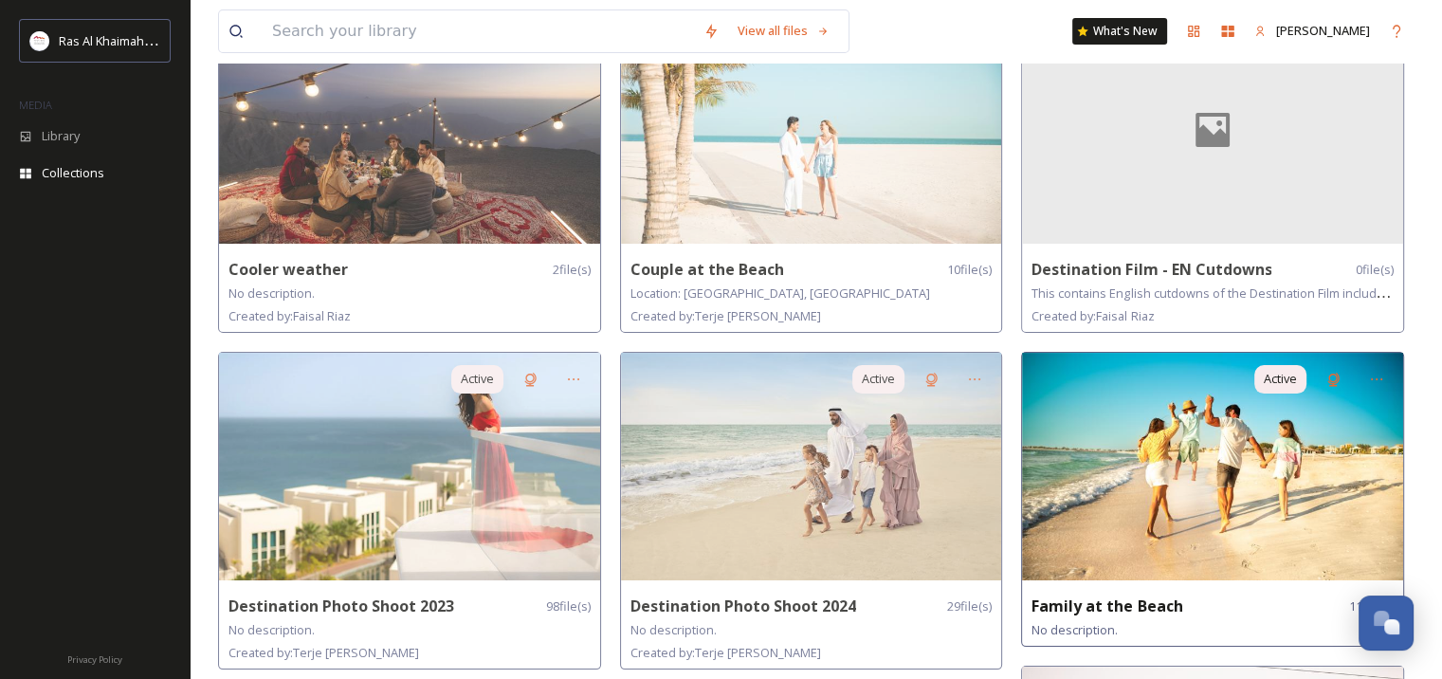
click at [1086, 605] on strong "Family at the Beach" at bounding box center [1107, 605] width 151 height 21
click at [1110, 605] on strong "Family at the Beach" at bounding box center [1107, 605] width 151 height 21
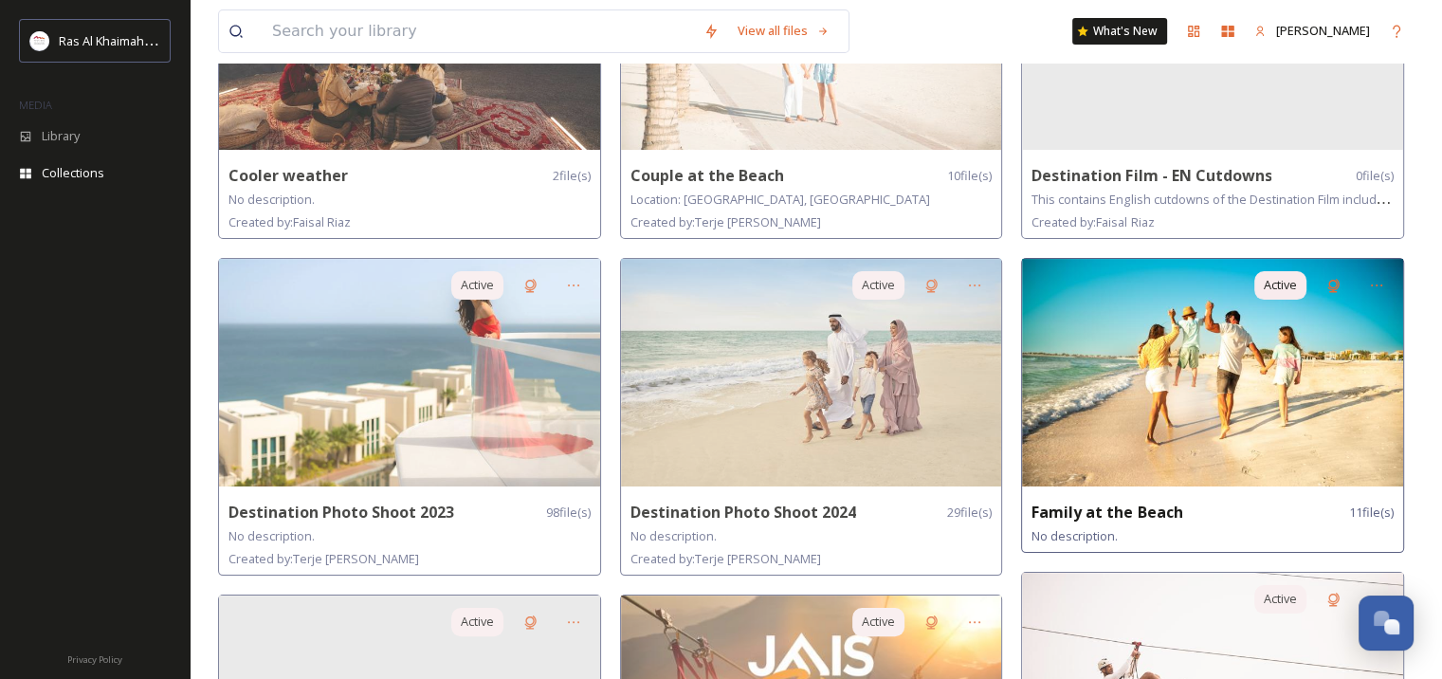
scroll to position [474, 0]
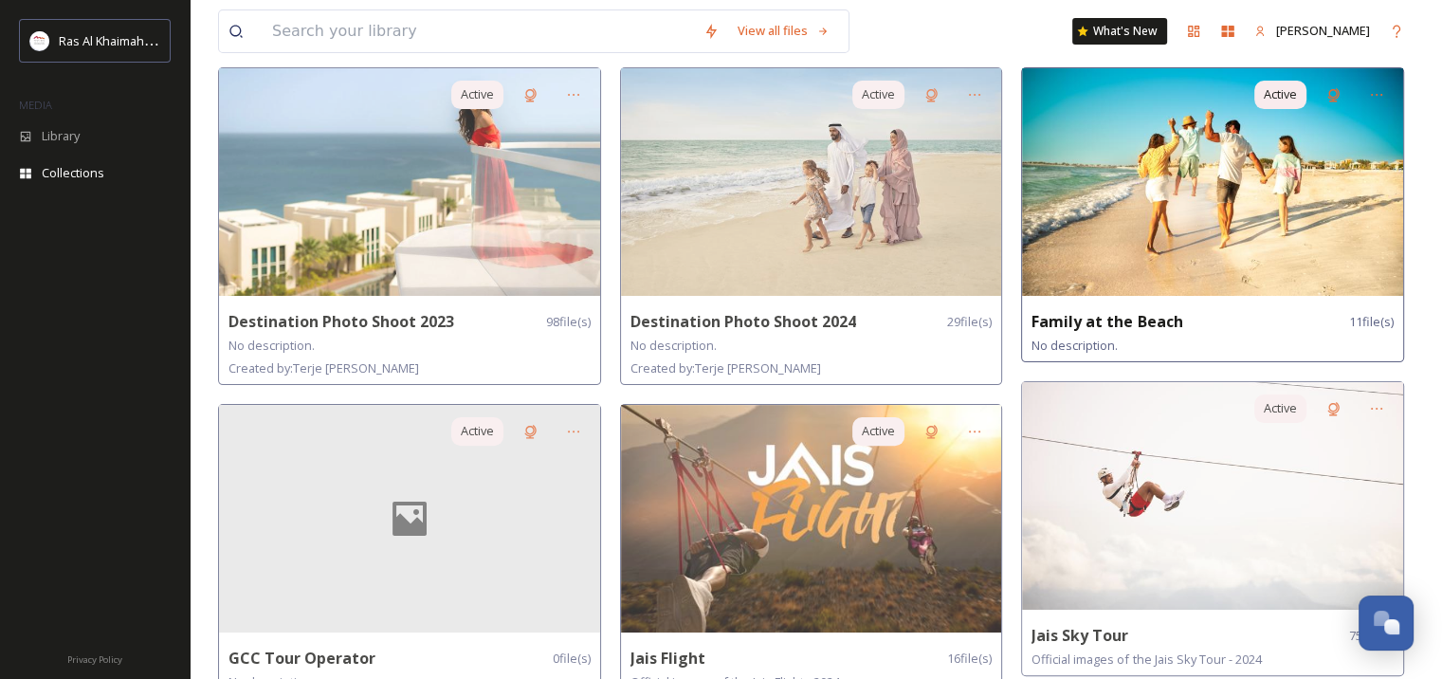
click at [1053, 319] on strong "Family at the Beach" at bounding box center [1107, 321] width 151 height 21
click at [1054, 319] on strong "Family at the Beach" at bounding box center [1107, 321] width 151 height 21
click at [1169, 323] on strong "Family at the Beach" at bounding box center [1107, 321] width 151 height 21
click at [1249, 197] on img at bounding box center [1212, 182] width 381 height 228
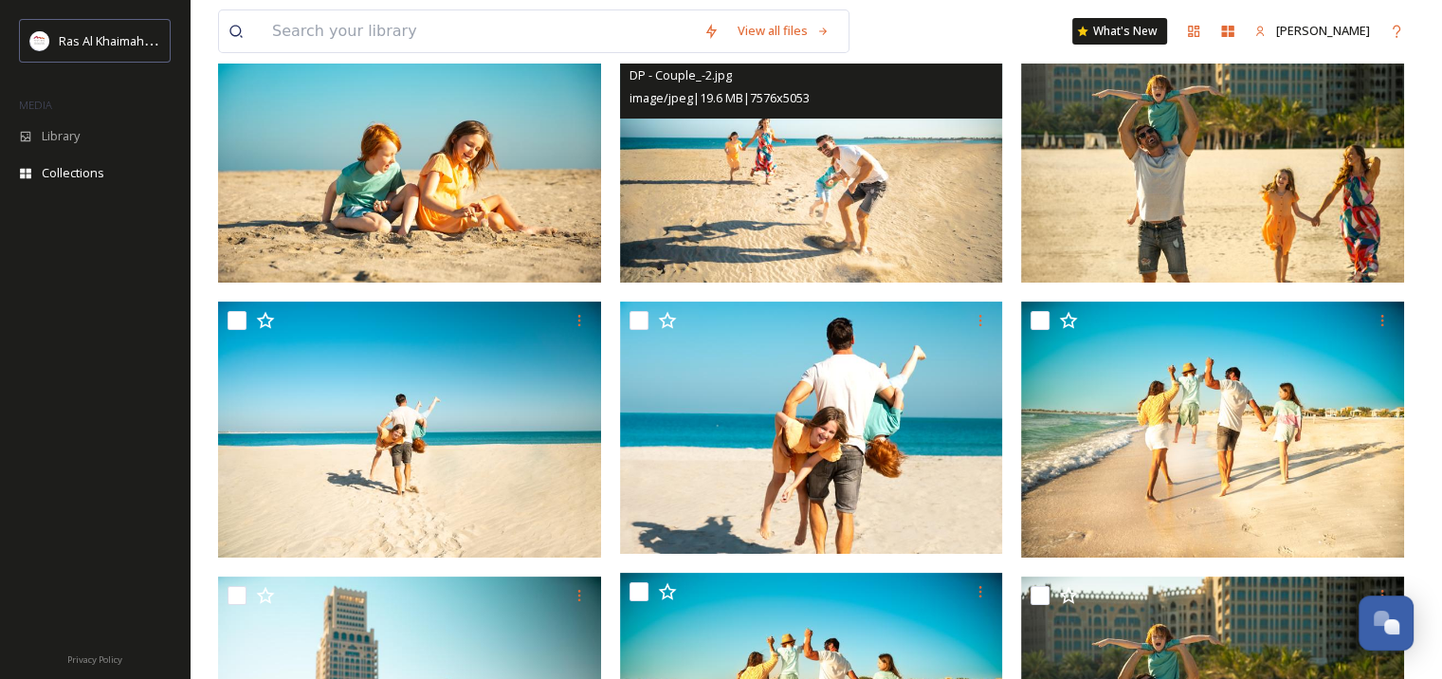
scroll to position [190, 0]
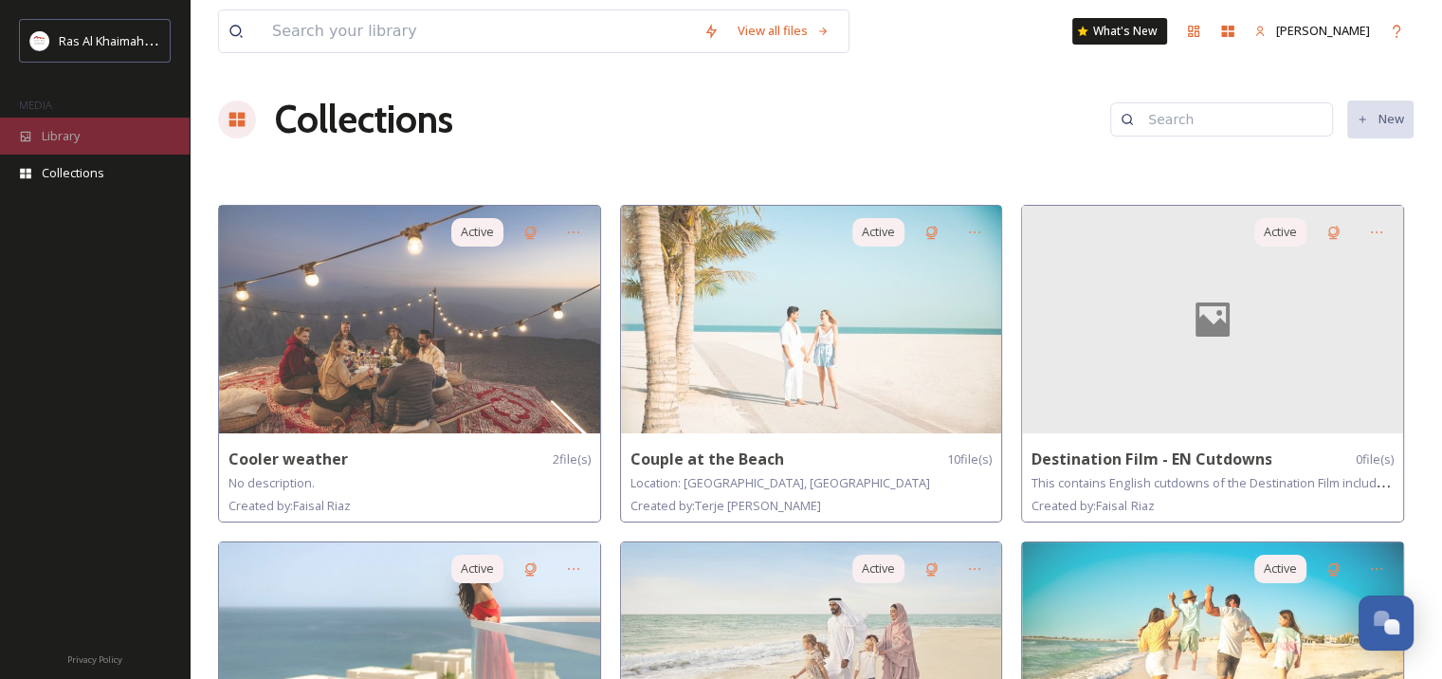
click at [77, 134] on span "Library" at bounding box center [61, 136] width 38 height 18
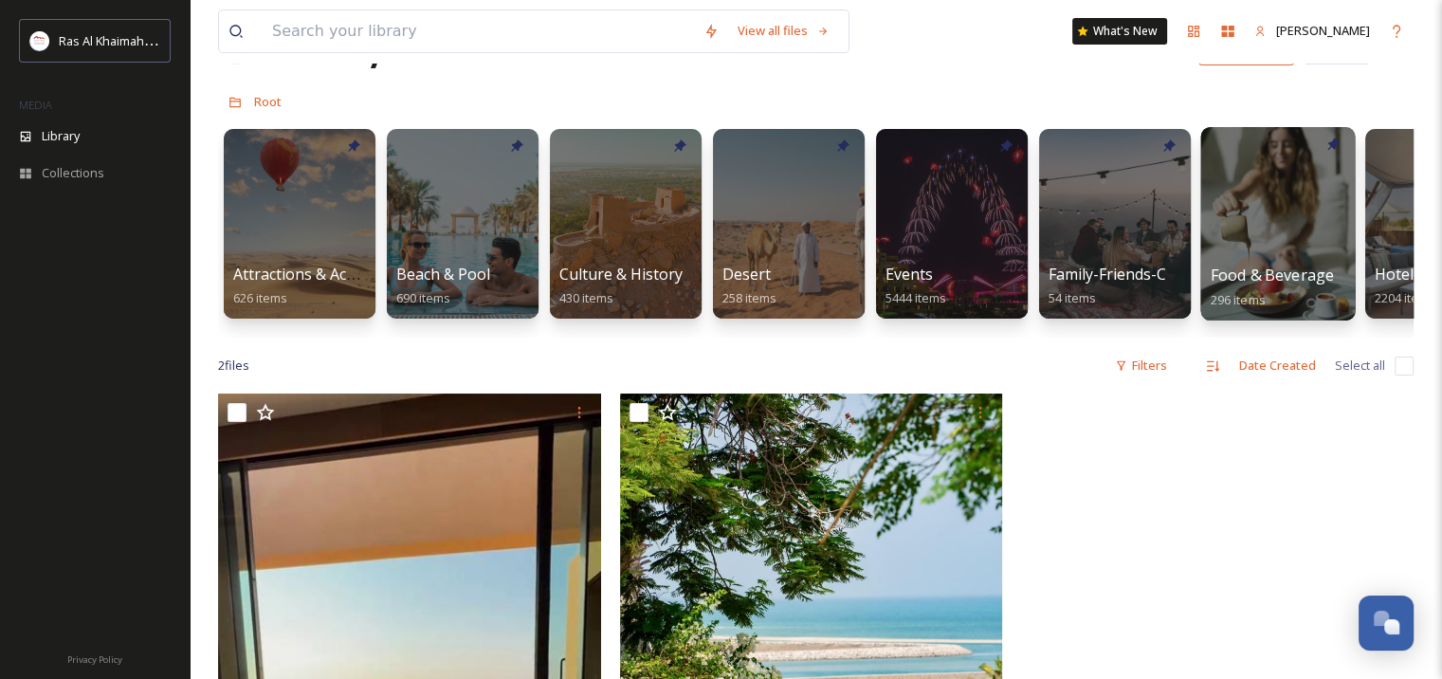
scroll to position [190, 0]
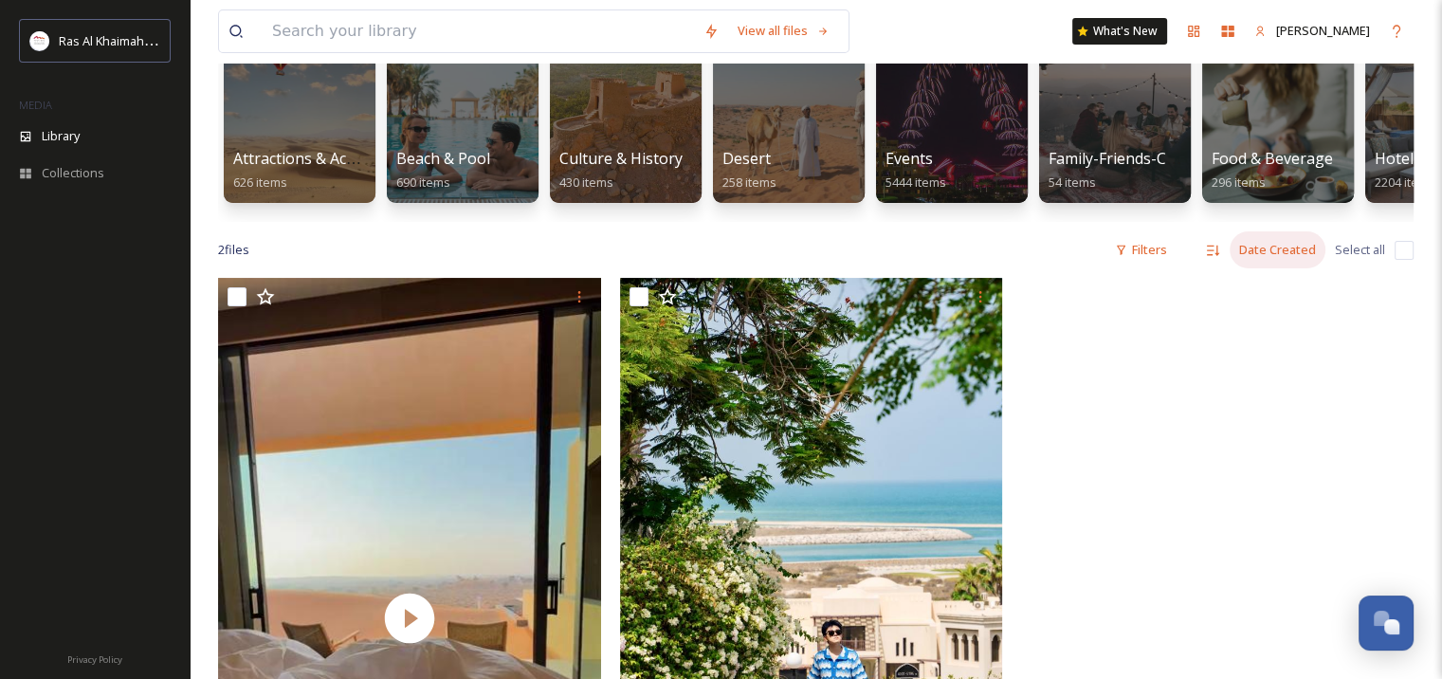
click at [1262, 261] on div "Date Created" at bounding box center [1278, 249] width 96 height 37
click at [1267, 302] on span "Date Modified" at bounding box center [1274, 292] width 81 height 18
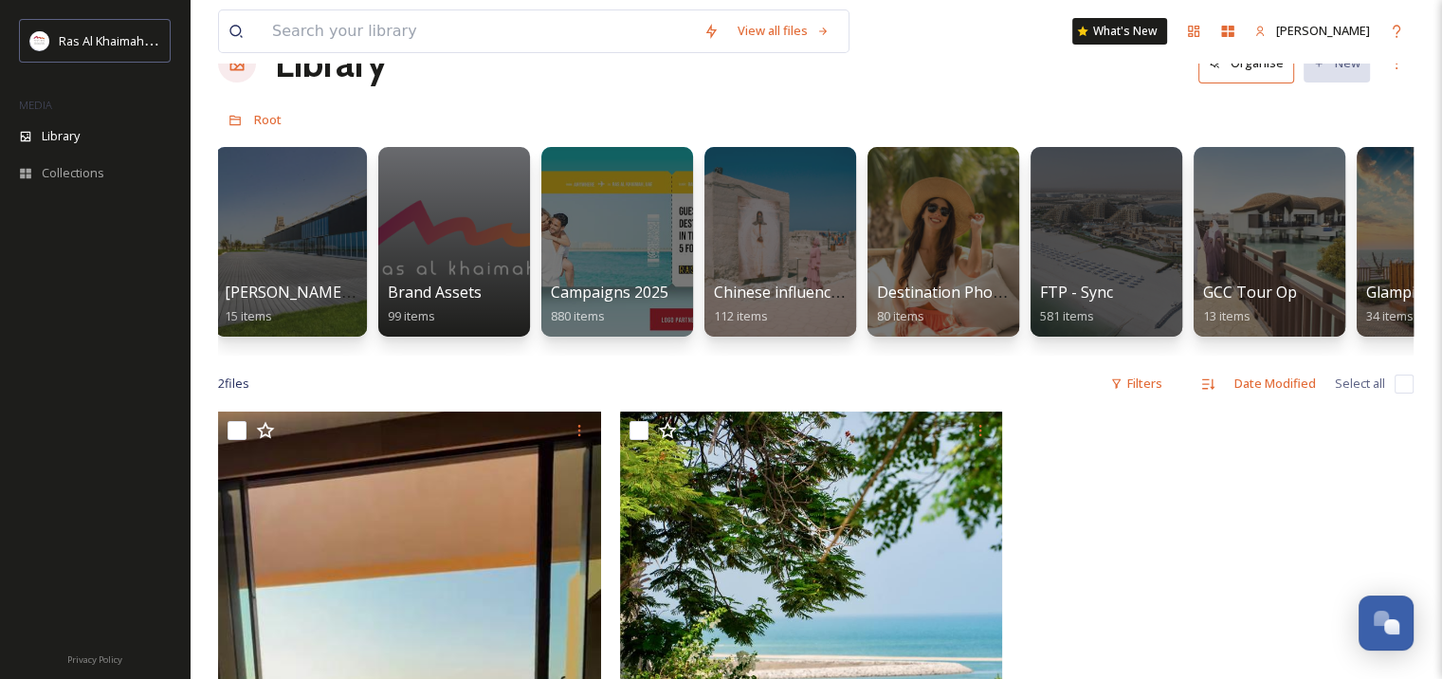
scroll to position [0, 2216]
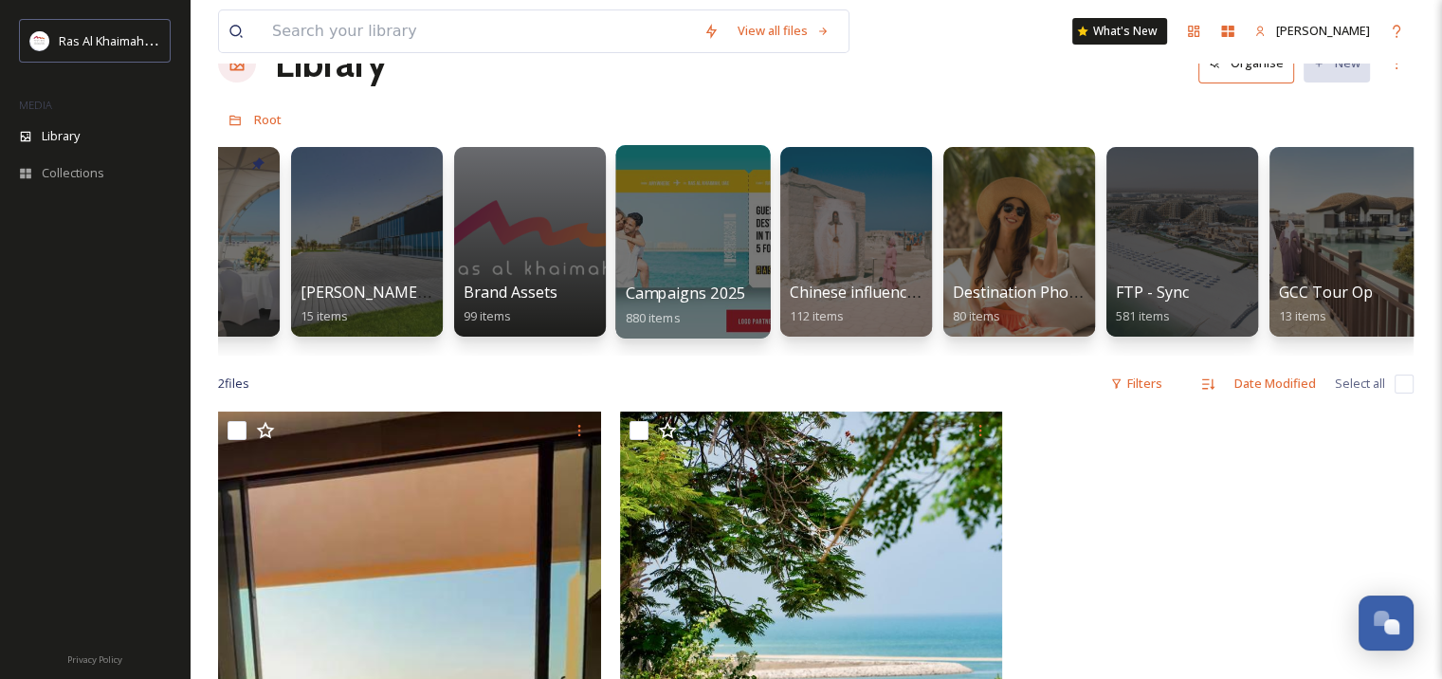
click at [732, 247] on div at bounding box center [692, 241] width 155 height 193
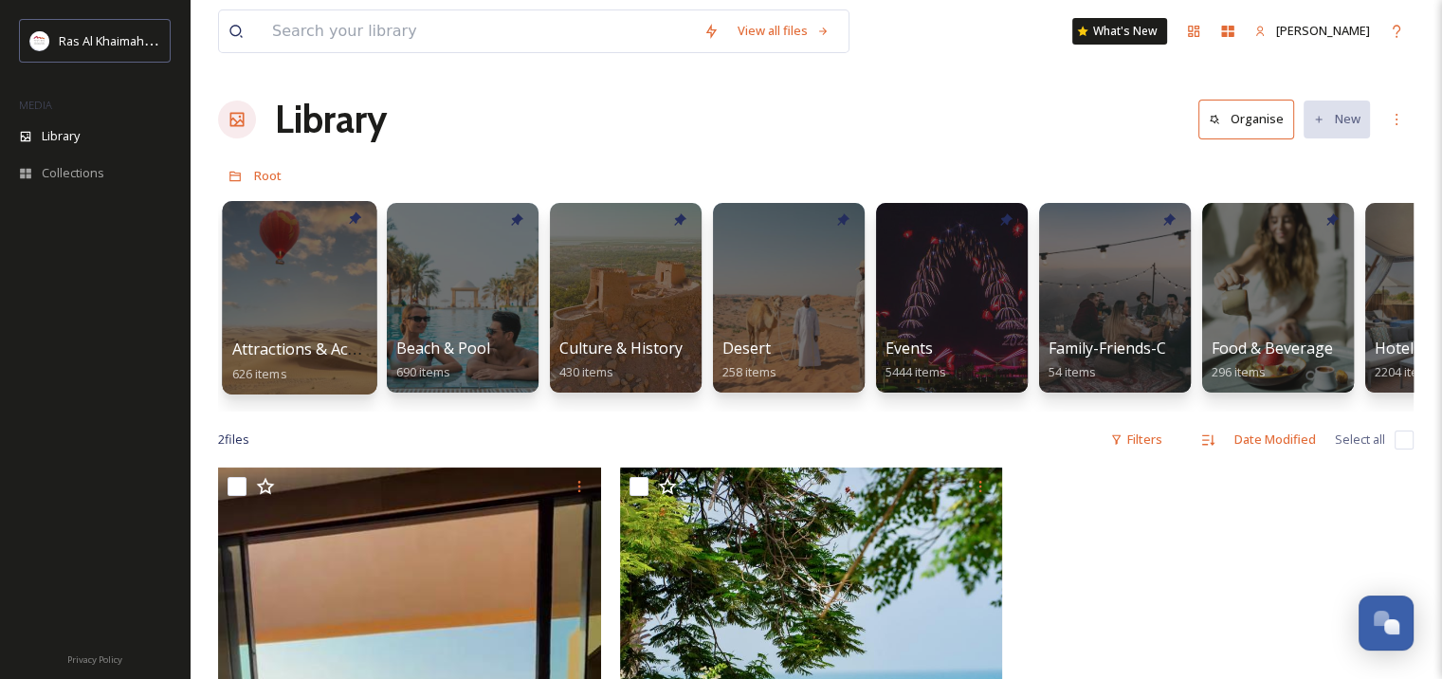
click at [272, 256] on div at bounding box center [299, 297] width 155 height 193
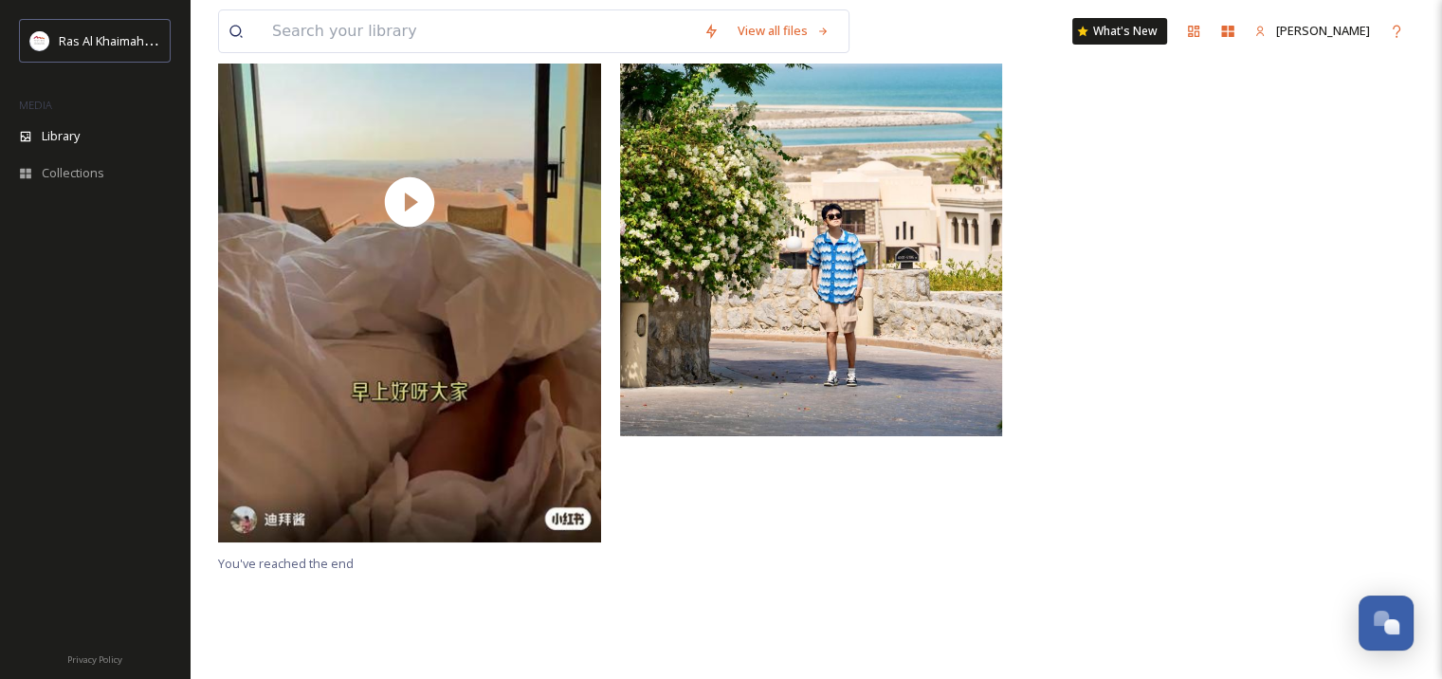
scroll to position [625, 0]
click at [91, 167] on span "Collections" at bounding box center [73, 173] width 63 height 18
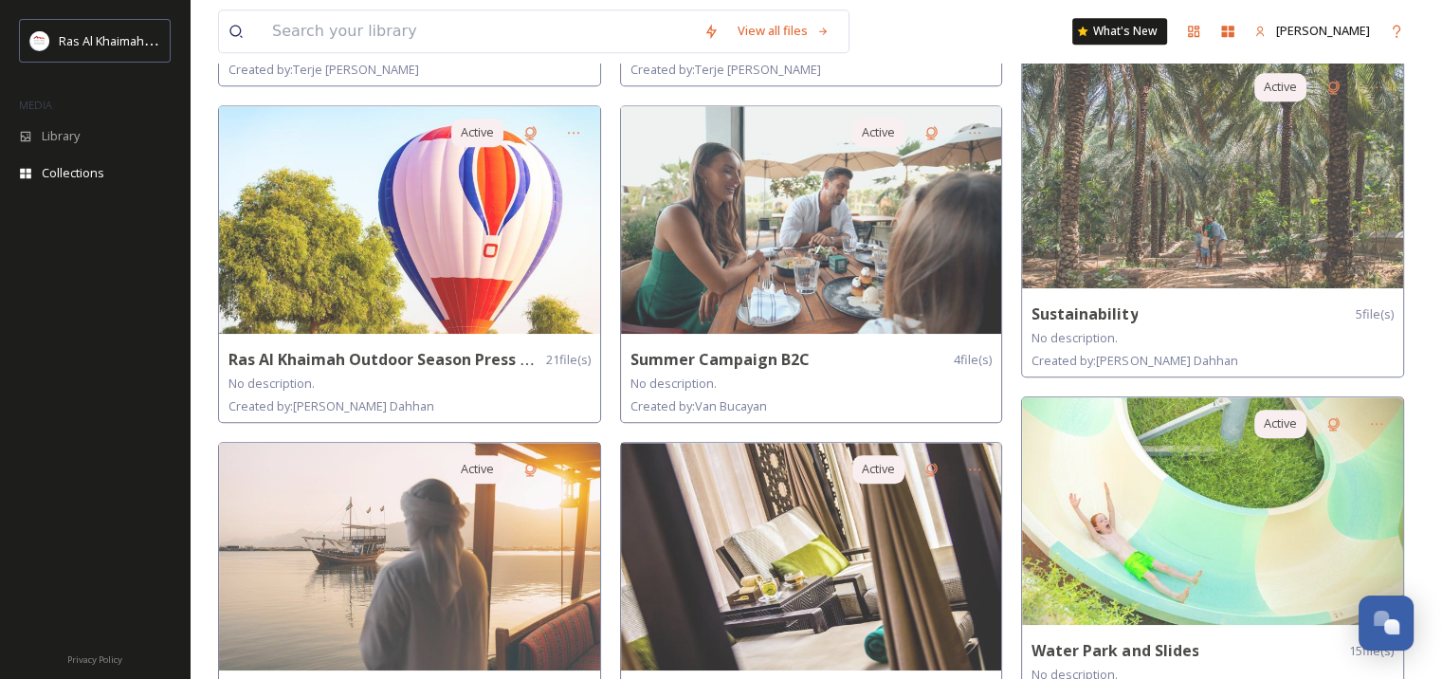
scroll to position [1707, 0]
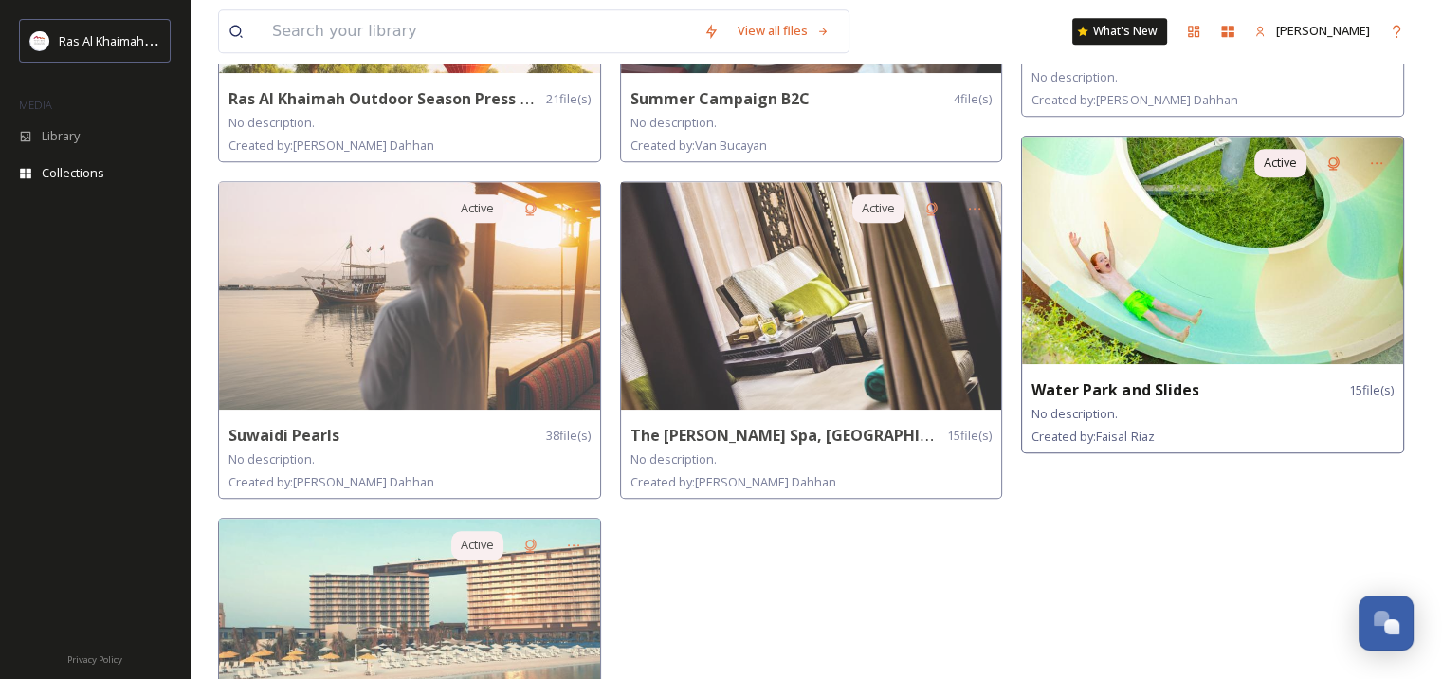
click at [1123, 403] on div "No description." at bounding box center [1213, 413] width 362 height 23
click at [1124, 391] on strong "Water Park and Slides" at bounding box center [1115, 389] width 167 height 21
click at [1198, 296] on img at bounding box center [1212, 251] width 381 height 228
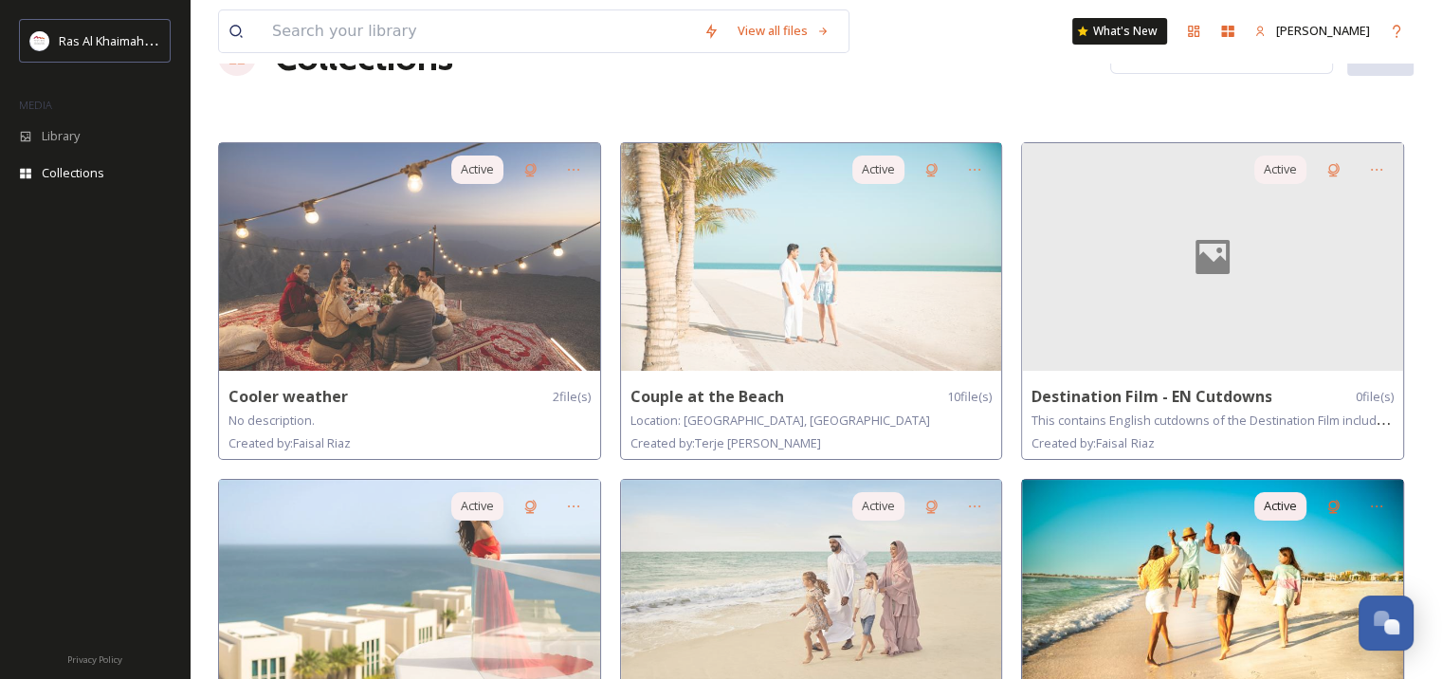
scroll to position [190, 0]
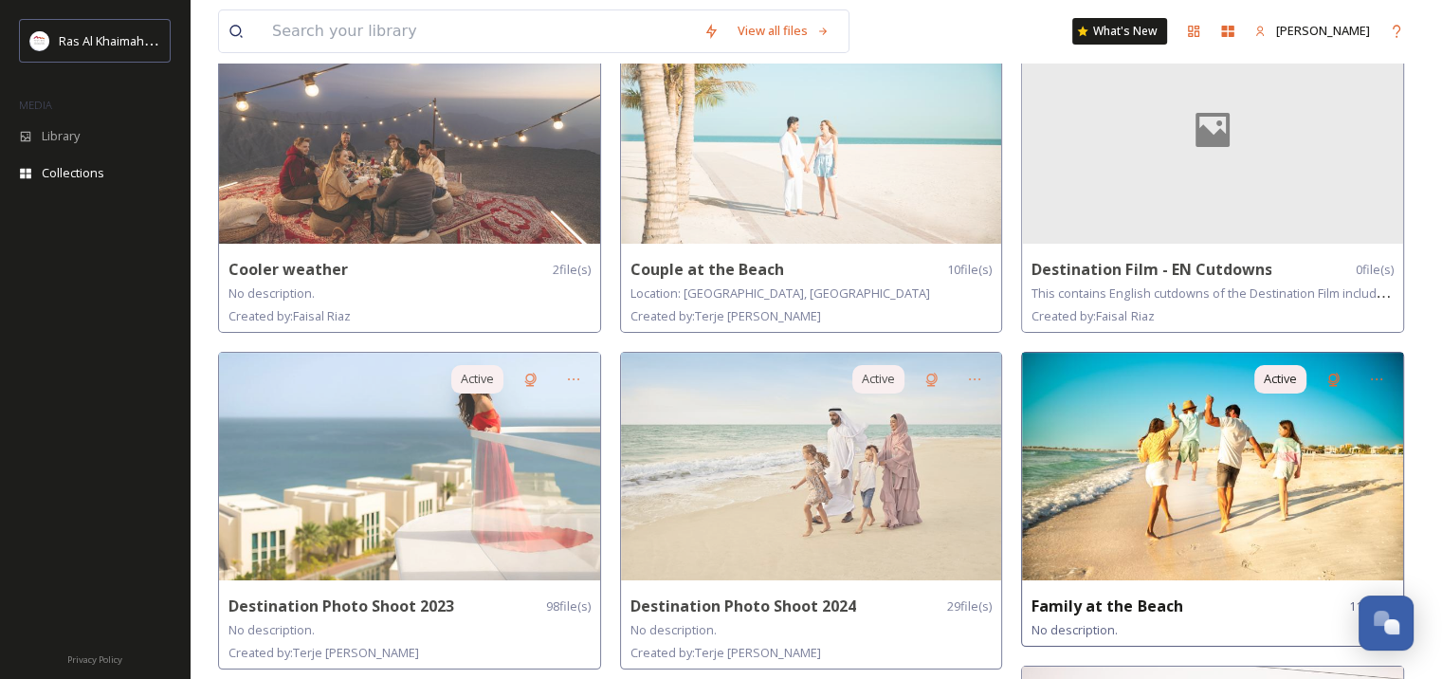
click at [1100, 591] on div "Family at the Beach 11 file(s) No description." at bounding box center [1212, 618] width 381 height 56
click at [1078, 630] on span "No description." at bounding box center [1075, 629] width 86 height 17
click at [1089, 603] on strong "Family at the Beach" at bounding box center [1107, 605] width 151 height 21
click at [1128, 467] on img at bounding box center [1212, 467] width 381 height 228
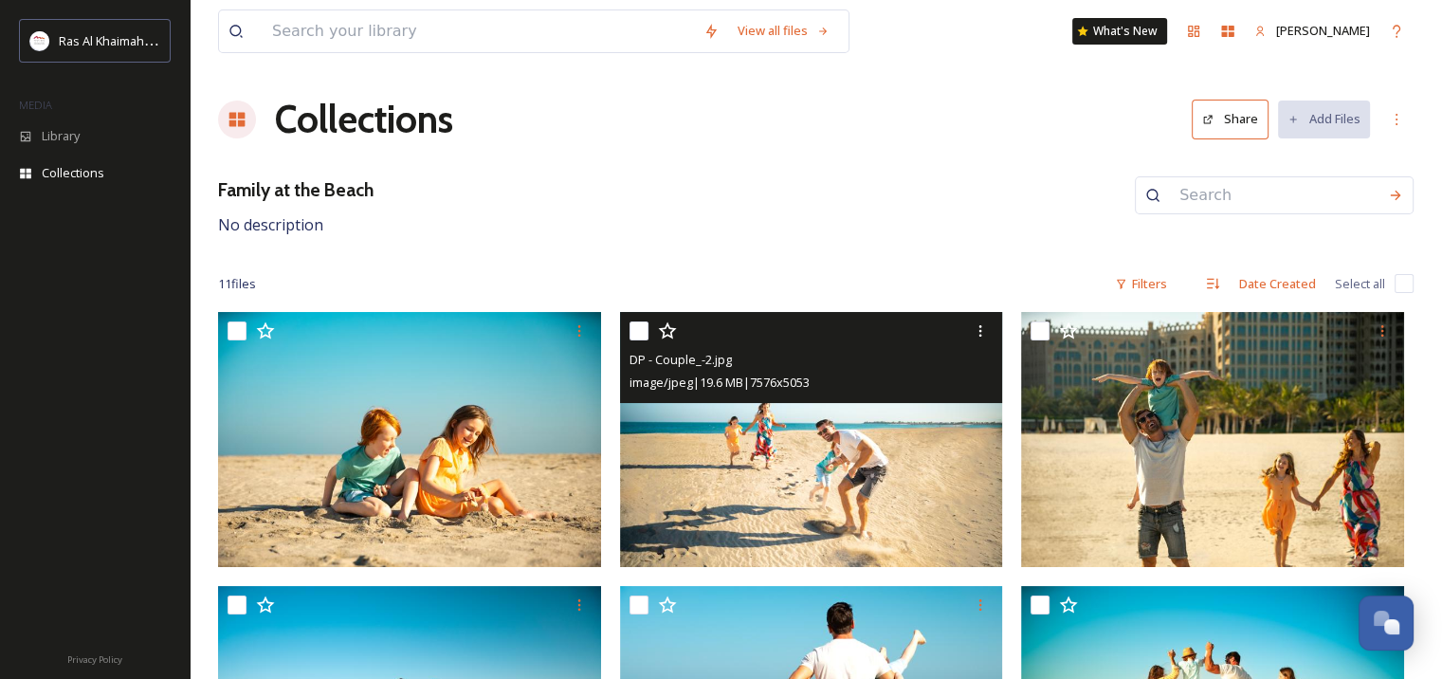
click at [641, 330] on input "checkbox" at bounding box center [639, 330] width 19 height 19
checkbox input "true"
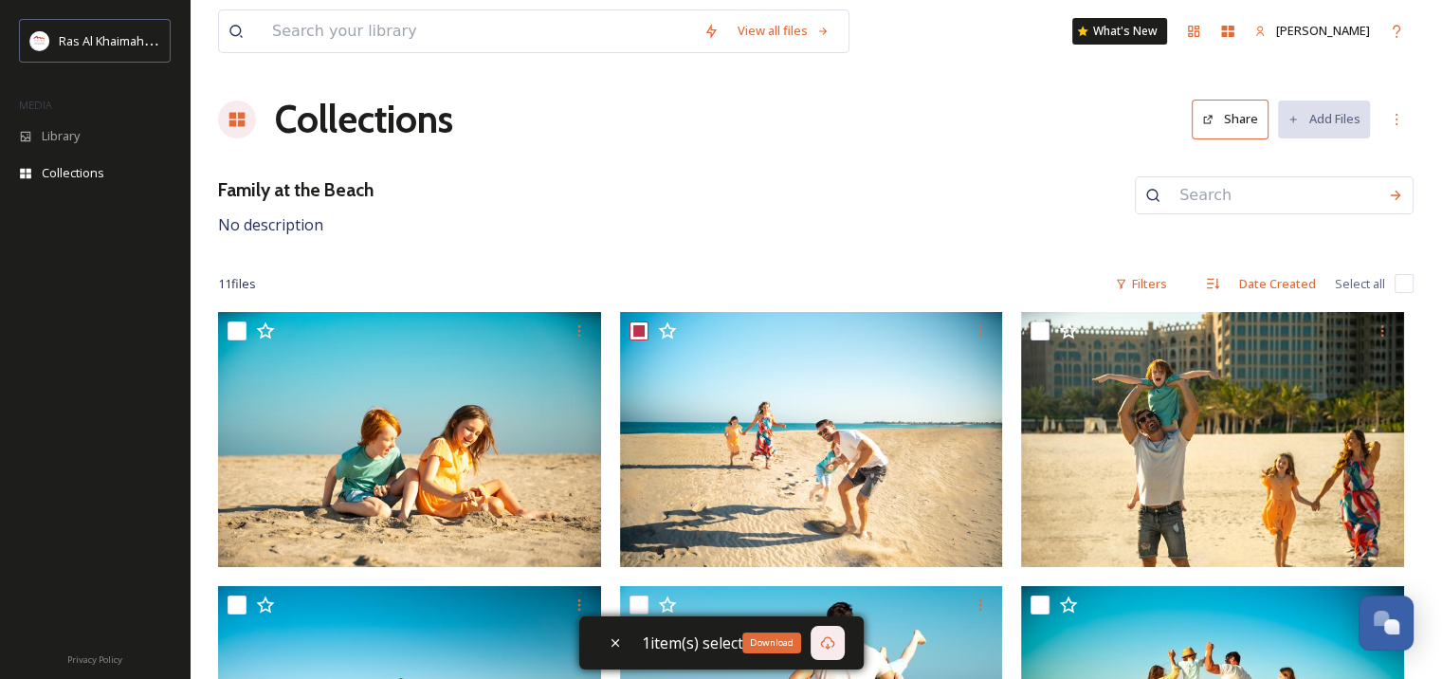
click at [828, 649] on icon at bounding box center [827, 642] width 15 height 15
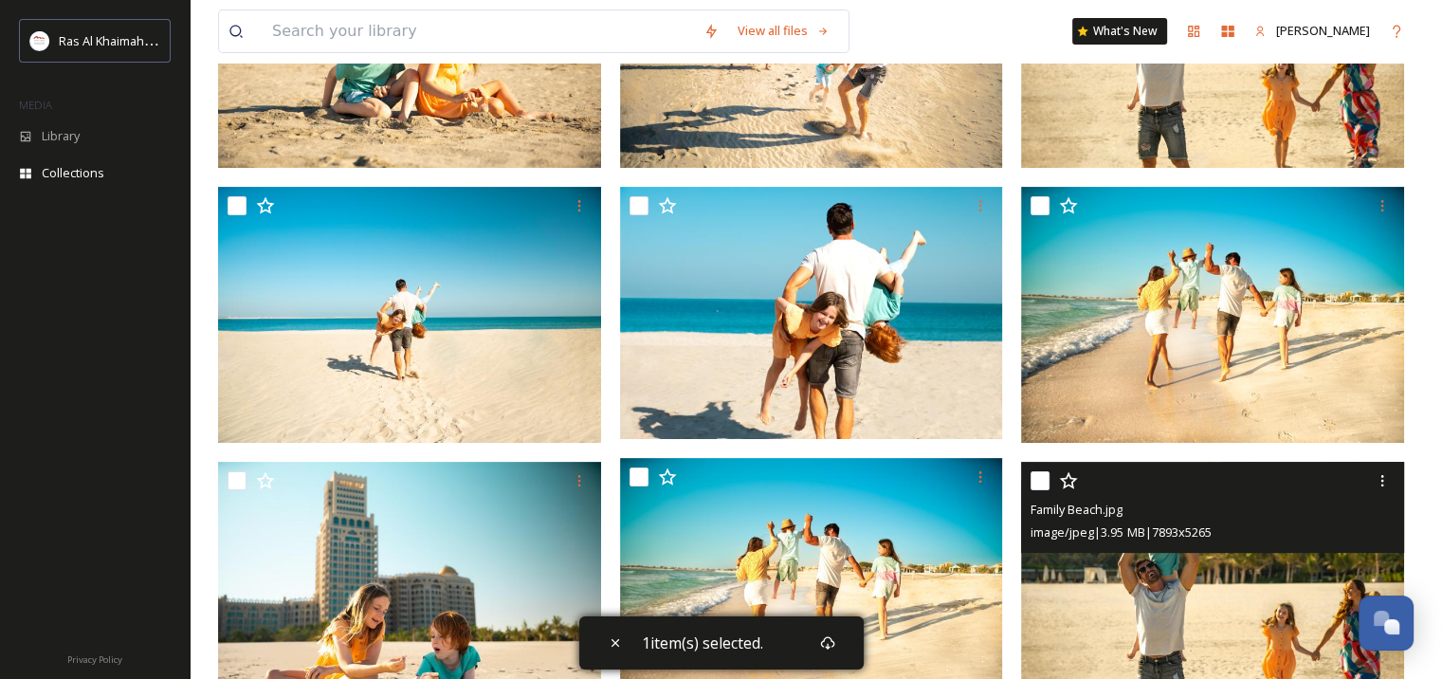
scroll to position [379, 0]
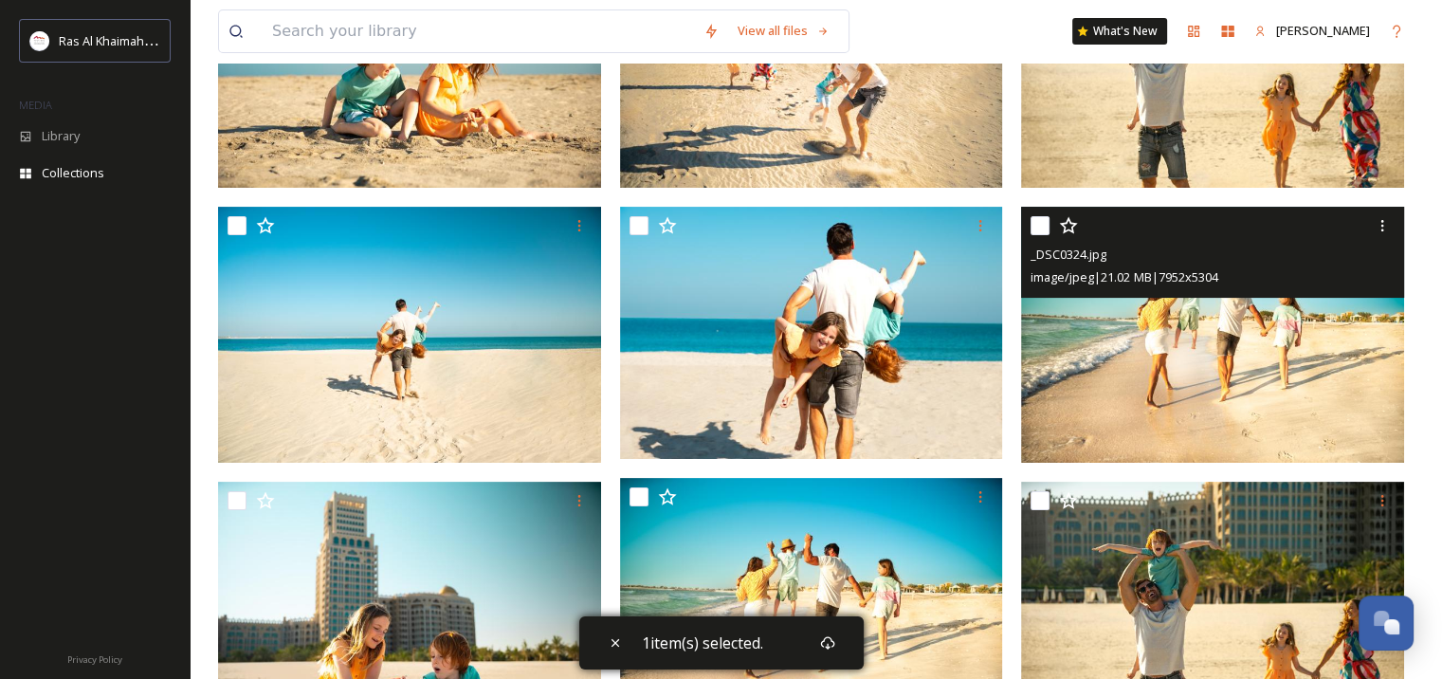
click at [1043, 223] on input "checkbox" at bounding box center [1040, 225] width 19 height 19
checkbox input "true"
click at [1379, 224] on icon at bounding box center [1382, 225] width 15 height 15
click at [1347, 305] on span "Download" at bounding box center [1360, 305] width 58 height 18
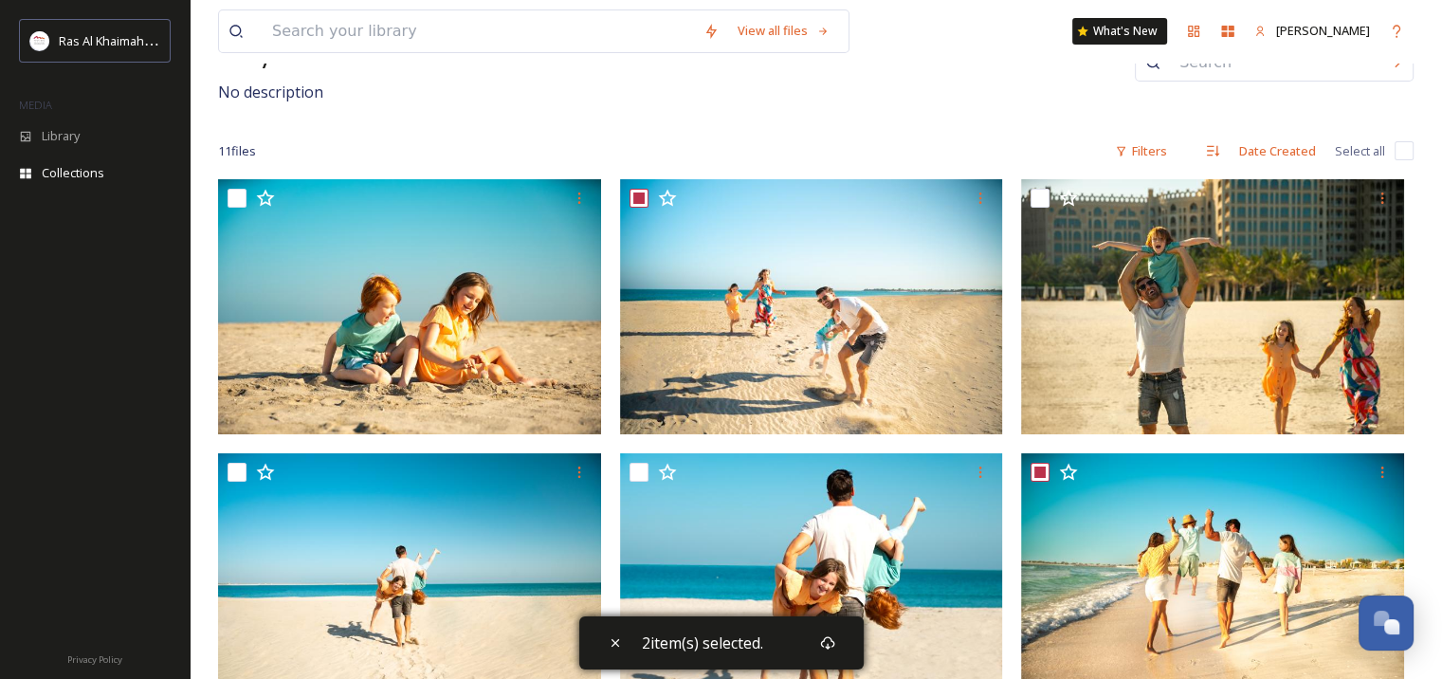
scroll to position [0, 0]
